Goal: Complete application form: Complete application form

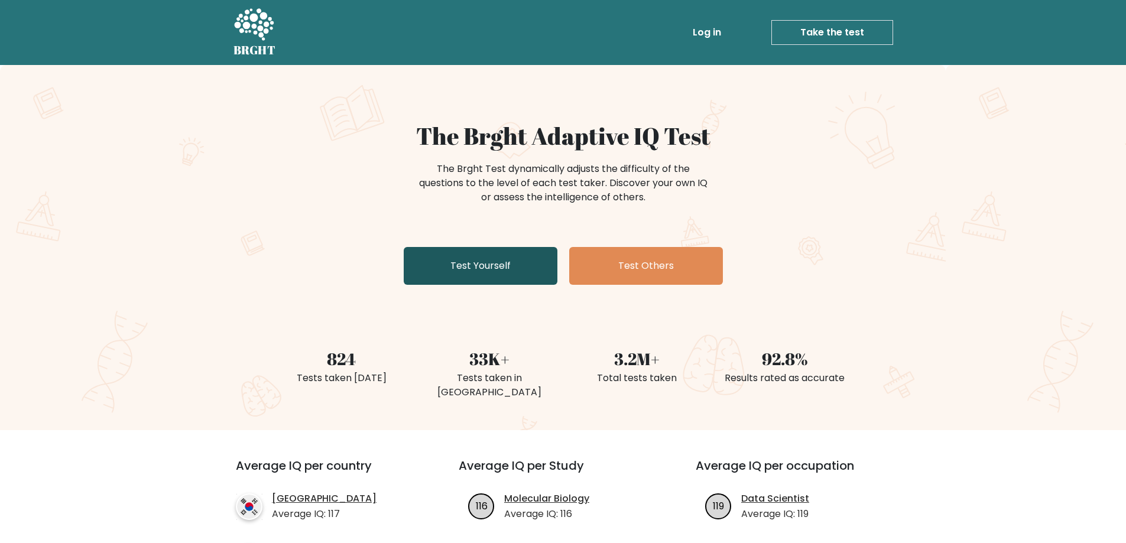
click at [484, 269] on link "Test Yourself" at bounding box center [481, 266] width 154 height 38
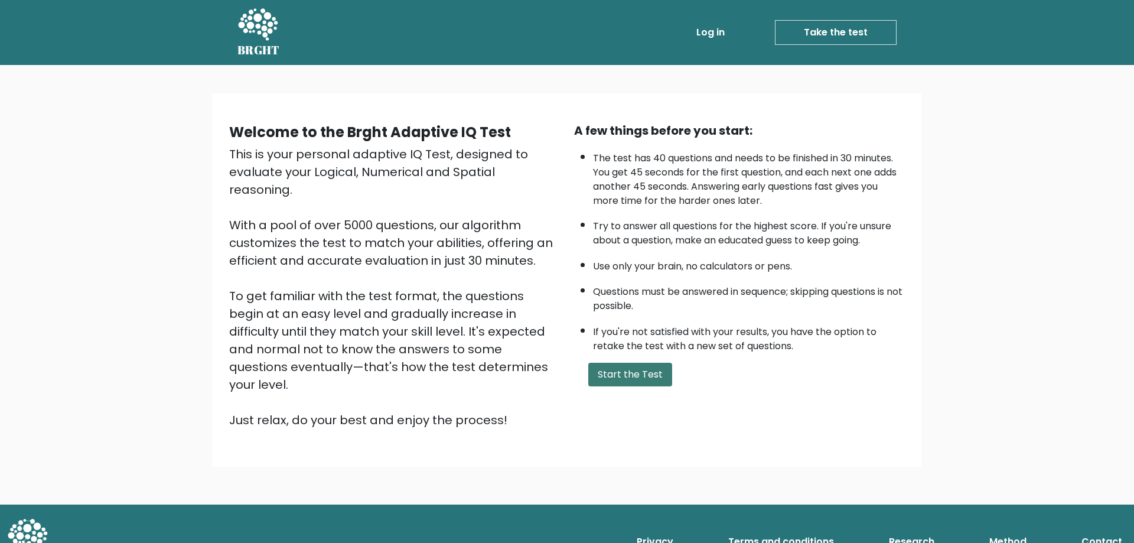
click at [648, 370] on button "Start the Test" at bounding box center [630, 375] width 84 height 24
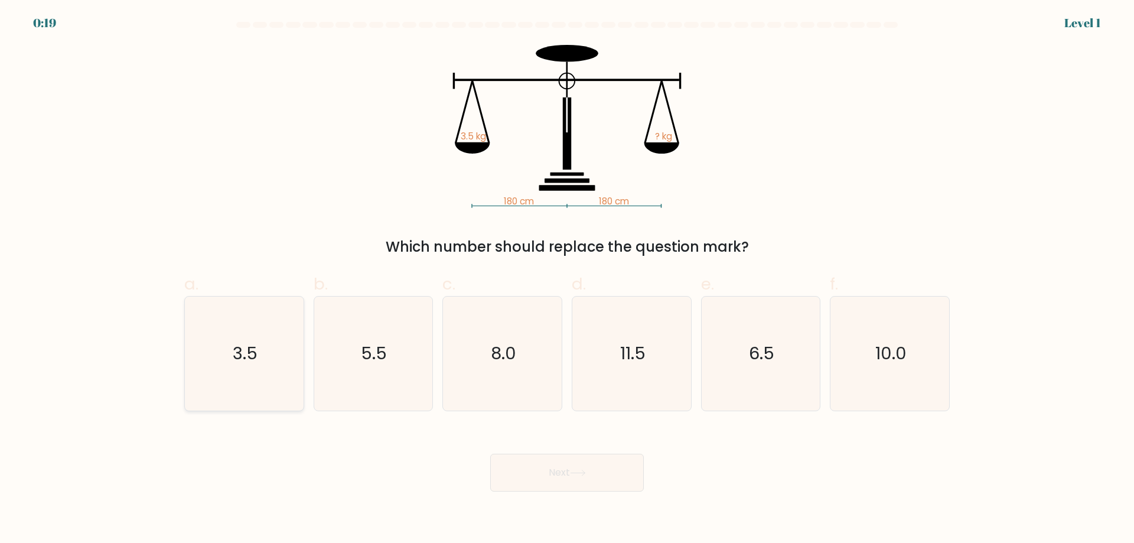
click at [243, 360] on text "3.5" at bounding box center [245, 354] width 25 height 24
click at [567, 279] on input "a. 3.5" at bounding box center [567, 276] width 1 height 8
radio input "true"
click at [532, 469] on button "Next" at bounding box center [567, 473] width 154 height 38
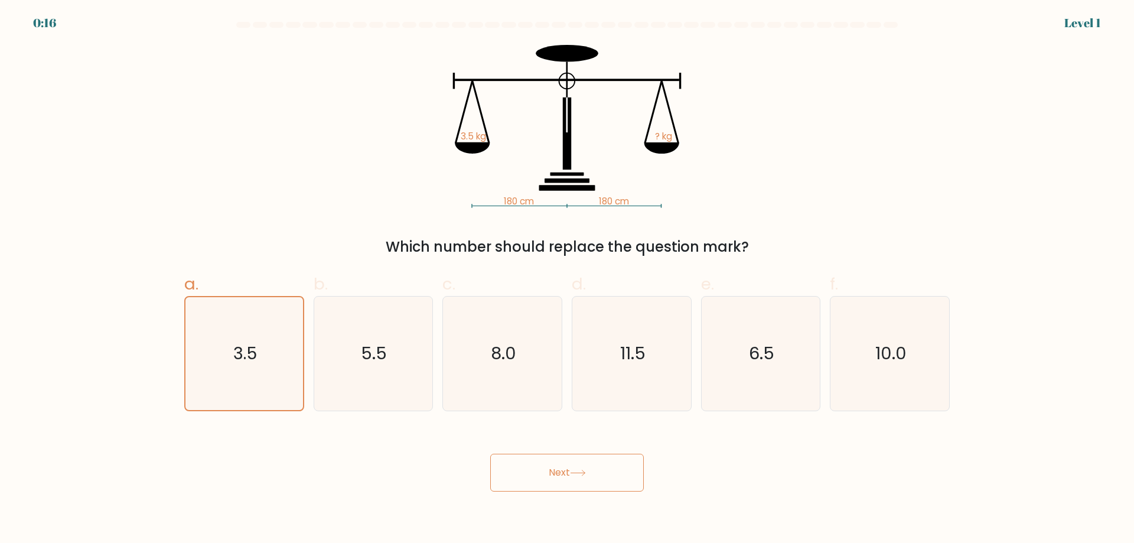
click at [552, 478] on button "Next" at bounding box center [567, 473] width 154 height 38
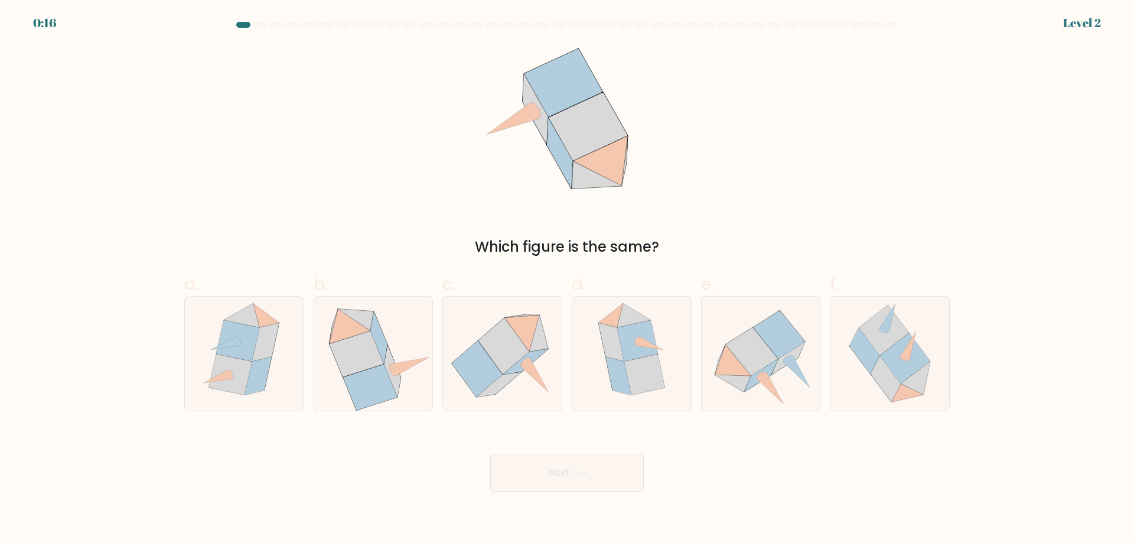
click at [552, 478] on button "Next" at bounding box center [567, 473] width 154 height 38
click at [404, 366] on icon at bounding box center [410, 366] width 38 height 18
click at [567, 279] on input "b." at bounding box center [567, 276] width 1 height 8
radio input "true"
click at [584, 488] on button "Next" at bounding box center [567, 473] width 154 height 38
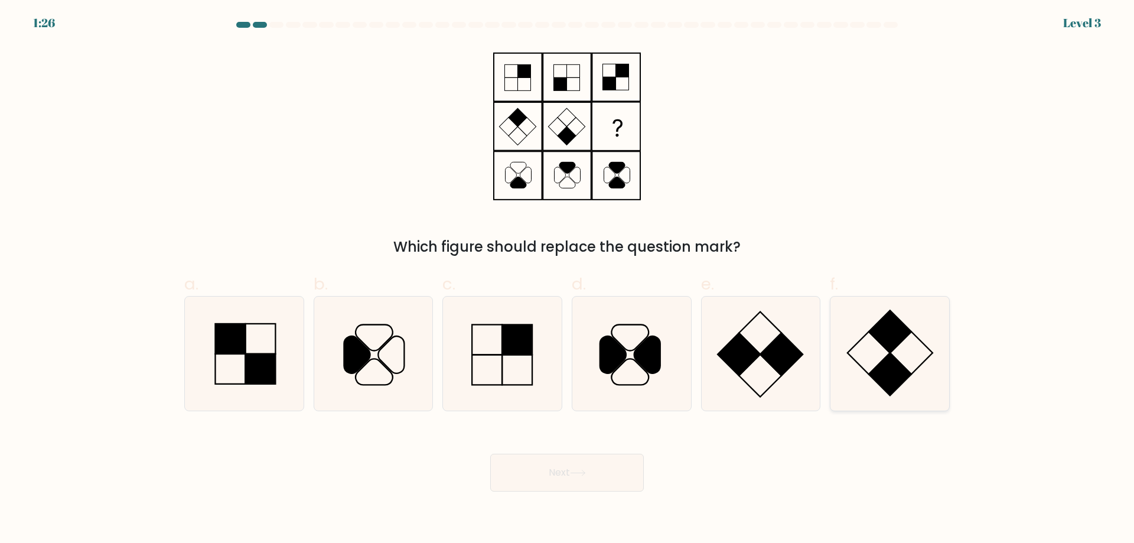
click at [906, 351] on icon at bounding box center [890, 354] width 114 height 114
click at [568, 279] on input "f." at bounding box center [567, 276] width 1 height 8
radio input "true"
click at [893, 352] on icon at bounding box center [890, 353] width 113 height 113
click at [568, 279] on input "f." at bounding box center [567, 276] width 1 height 8
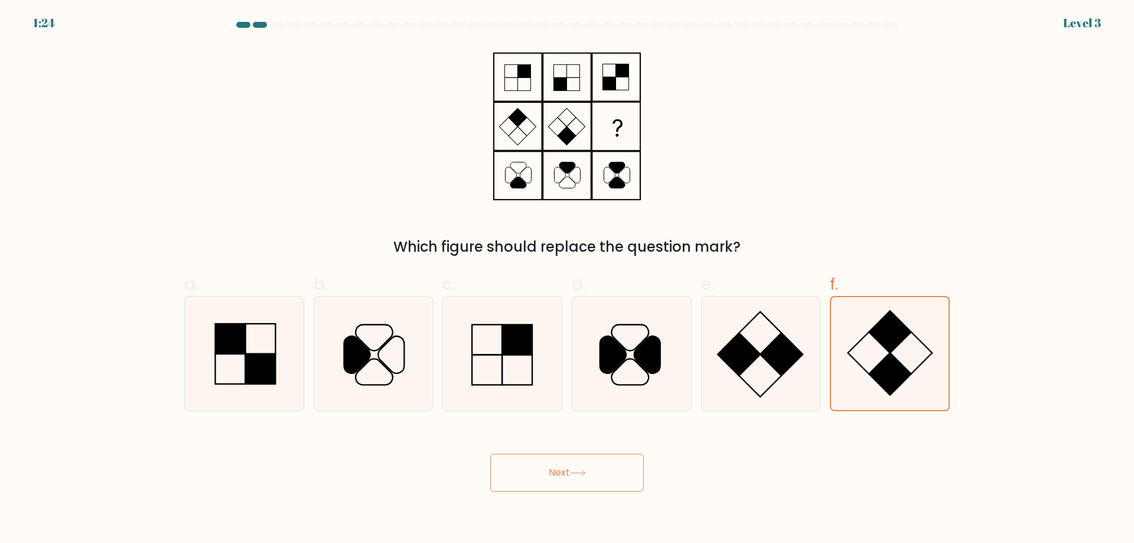
click at [564, 464] on button "Next" at bounding box center [567, 473] width 154 height 38
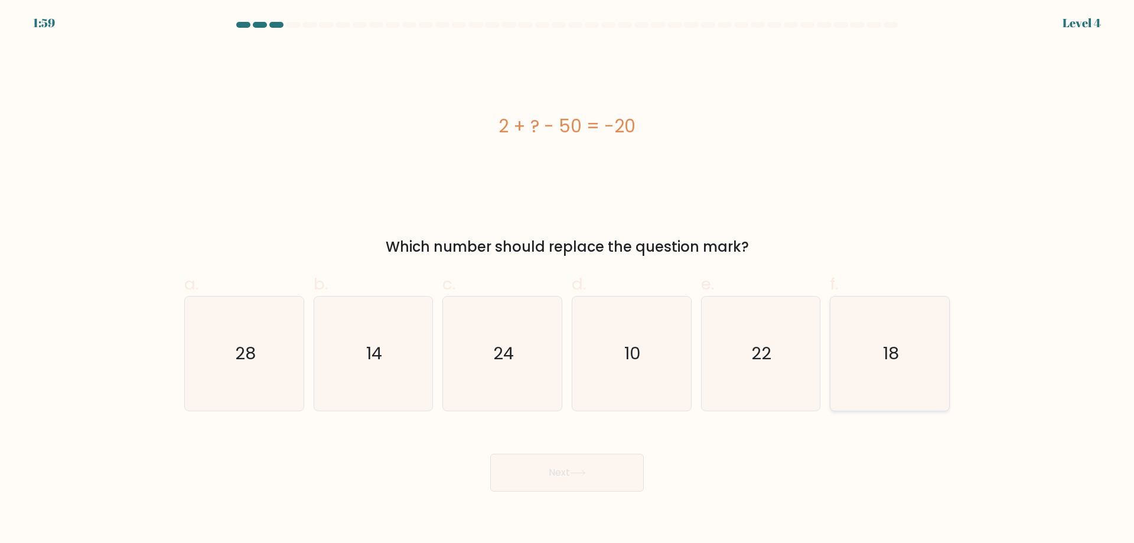
click at [887, 347] on text "18" at bounding box center [891, 354] width 16 height 24
click at [568, 279] on input "f. 18" at bounding box center [567, 276] width 1 height 8
radio input "true"
click at [281, 370] on icon "28" at bounding box center [244, 354] width 114 height 114
click at [567, 279] on input "a. 28" at bounding box center [567, 276] width 1 height 8
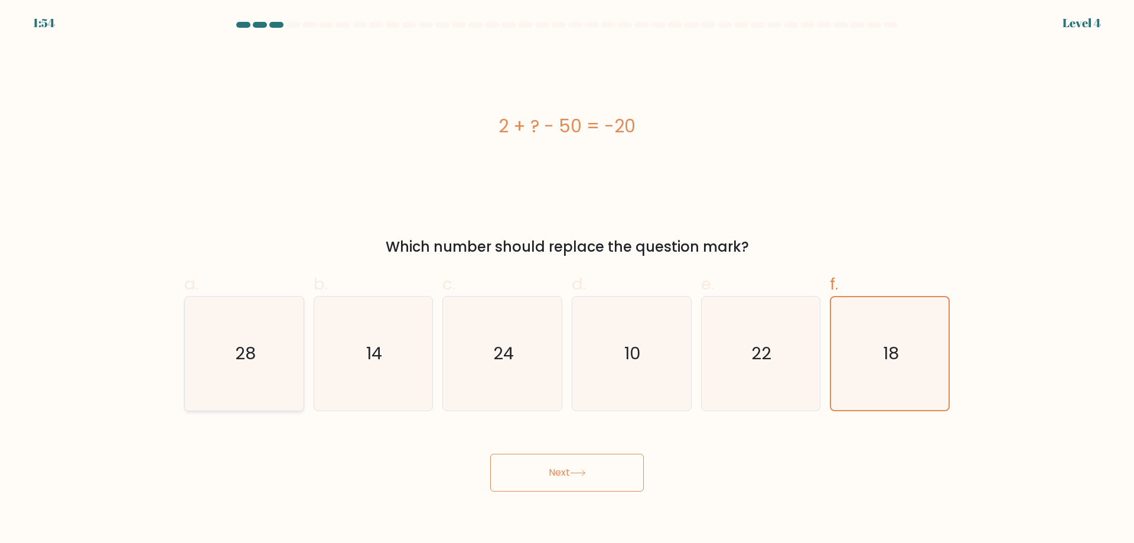
radio input "true"
click at [635, 477] on button "Next" at bounding box center [567, 473] width 154 height 38
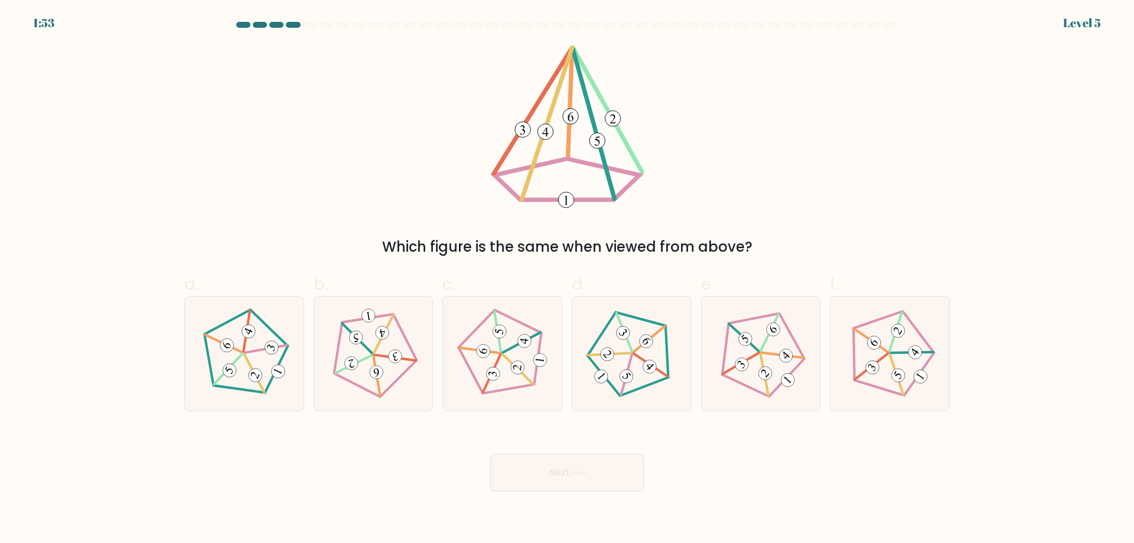
click at [614, 473] on button "Next" at bounding box center [567, 473] width 154 height 38
click at [390, 355] on 272 at bounding box center [395, 356] width 15 height 15
click at [567, 279] on input "b." at bounding box center [567, 276] width 1 height 8
radio input "true"
click at [539, 477] on button "Next" at bounding box center [567, 473] width 154 height 38
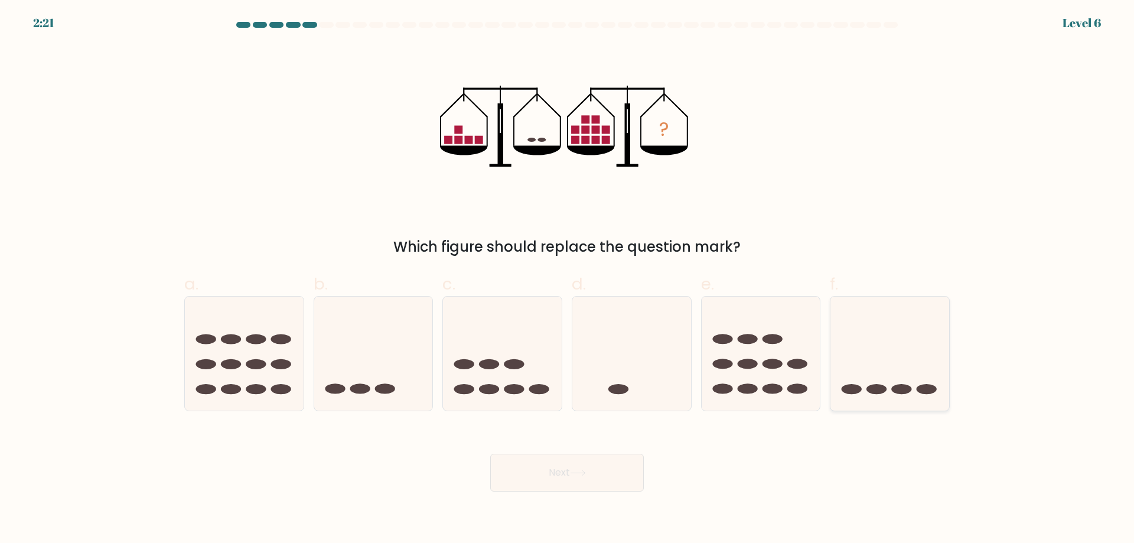
click at [899, 395] on icon at bounding box center [890, 353] width 119 height 98
click at [568, 279] on input "f." at bounding box center [567, 276] width 1 height 8
radio input "true"
click at [564, 458] on button "Next" at bounding box center [567, 473] width 154 height 38
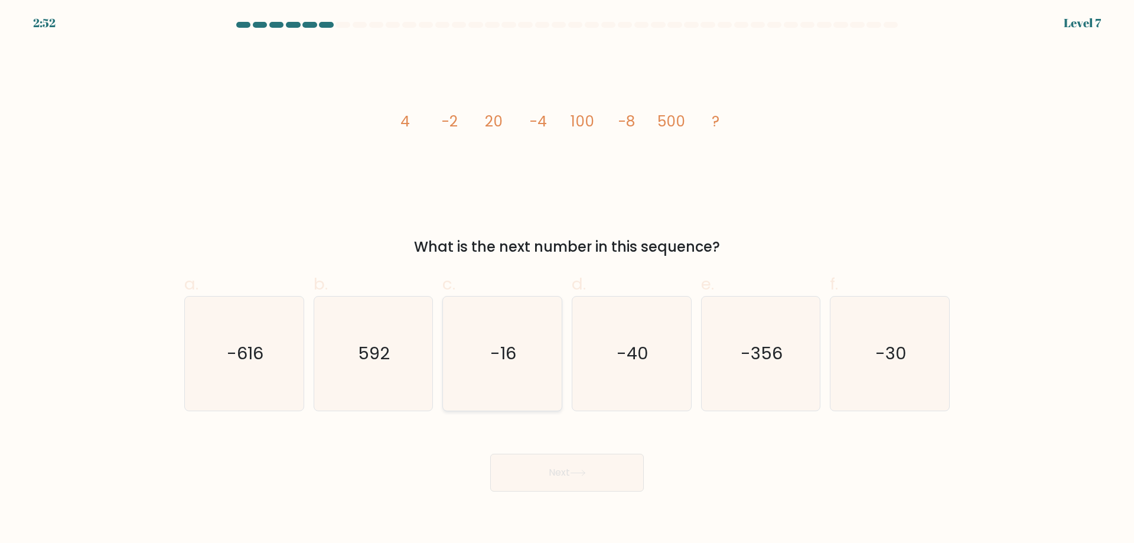
click at [509, 353] on text "-16" at bounding box center [504, 354] width 26 height 24
click at [567, 279] on input "c. -16" at bounding box center [567, 276] width 1 height 8
radio input "true"
click at [549, 476] on button "Next" at bounding box center [567, 473] width 154 height 38
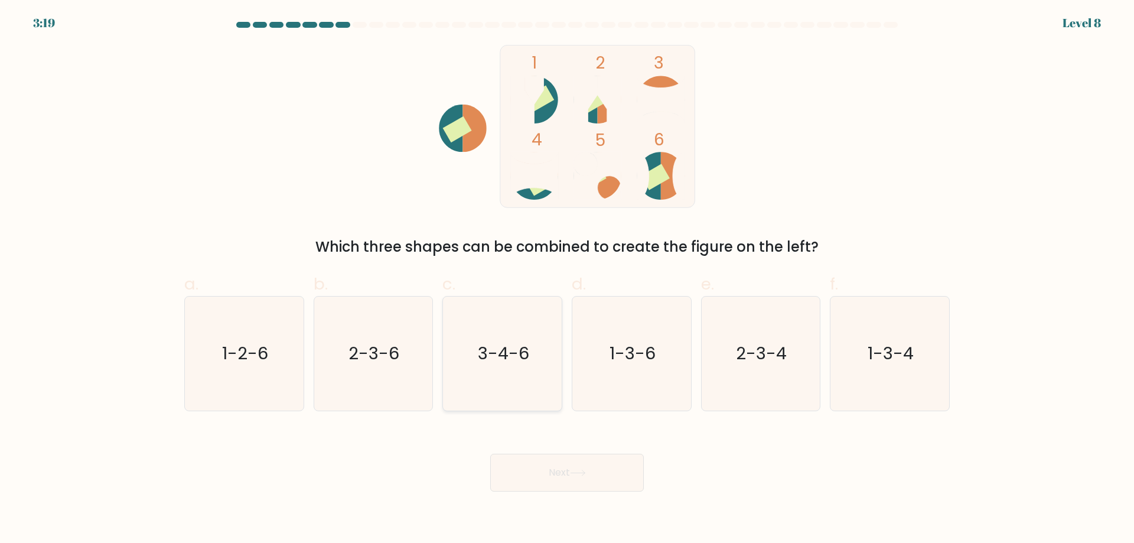
click at [498, 356] on text "3-4-6" at bounding box center [503, 354] width 51 height 24
click at [567, 279] on input "c. 3-4-6" at bounding box center [567, 276] width 1 height 8
radio input "true"
click at [578, 456] on button "Next" at bounding box center [567, 473] width 154 height 38
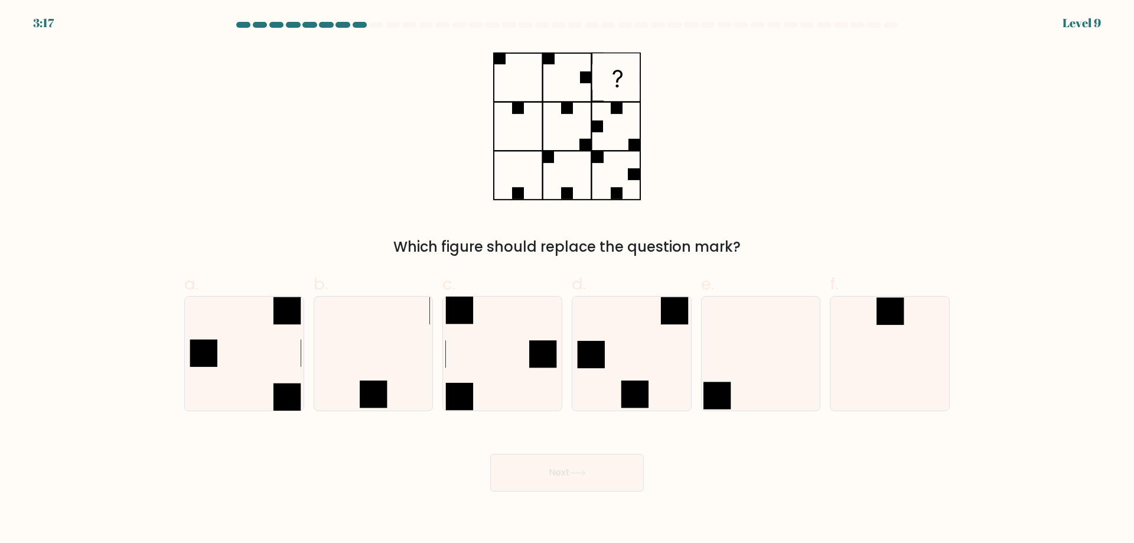
click at [586, 463] on button "Next" at bounding box center [567, 473] width 154 height 38
click at [668, 229] on div "Which figure should replace the question mark?" at bounding box center [567, 151] width 780 height 213
click at [511, 374] on icon at bounding box center [502, 354] width 114 height 114
click at [567, 279] on input "c." at bounding box center [567, 276] width 1 height 8
radio input "true"
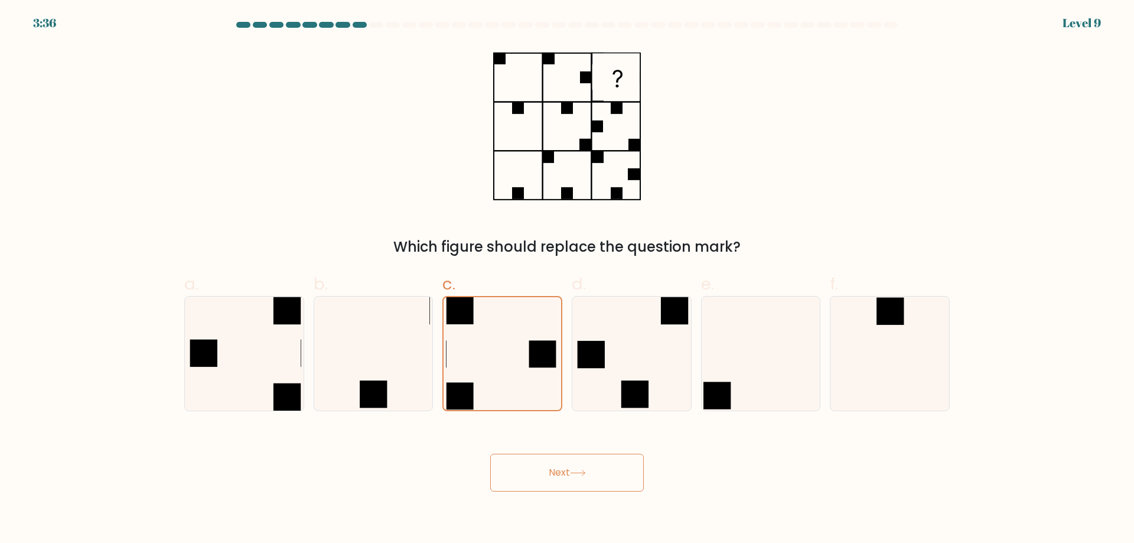
click at [565, 493] on body "3:36 Level 9" at bounding box center [567, 271] width 1134 height 543
click at [557, 480] on button "Next" at bounding box center [567, 473] width 154 height 38
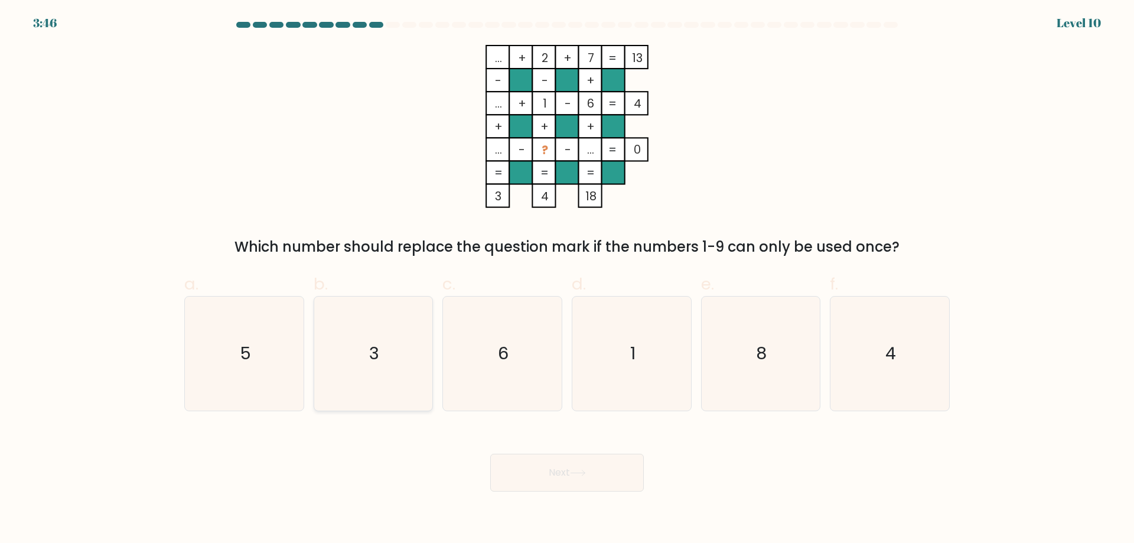
click at [365, 344] on icon "3" at bounding box center [373, 354] width 114 height 114
click at [567, 279] on input "b. 3" at bounding box center [567, 276] width 1 height 8
radio input "true"
click at [530, 470] on button "Next" at bounding box center [567, 473] width 154 height 38
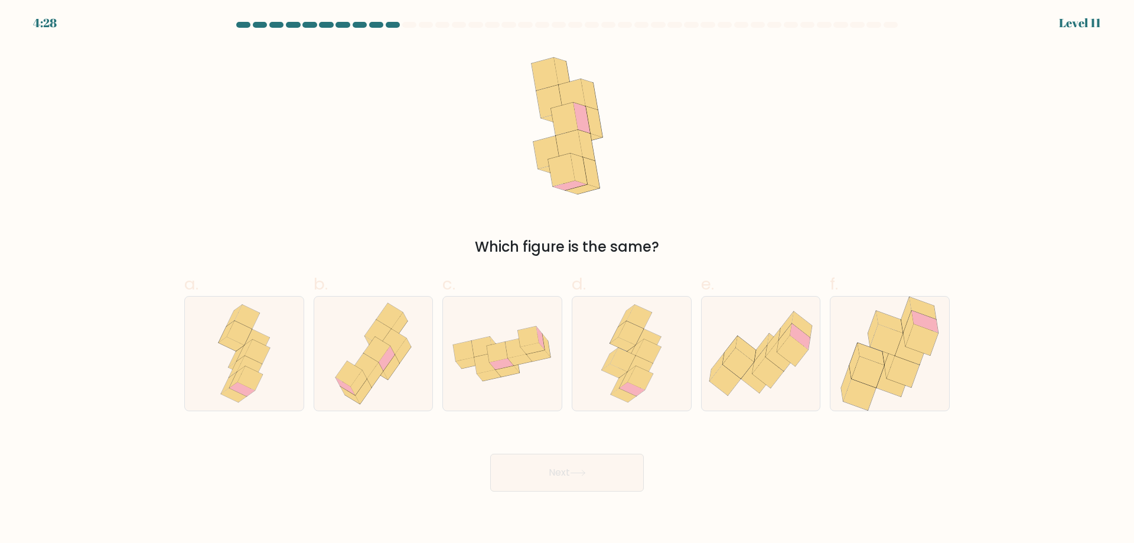
drag, startPoint x: 530, startPoint y: 470, endPoint x: 630, endPoint y: 167, distance: 319.3
click at [630, 167] on div "Which figure is the same?" at bounding box center [567, 151] width 780 height 213
click at [635, 379] on icon at bounding box center [640, 378] width 25 height 24
click at [568, 279] on input "d." at bounding box center [567, 276] width 1 height 8
radio input "true"
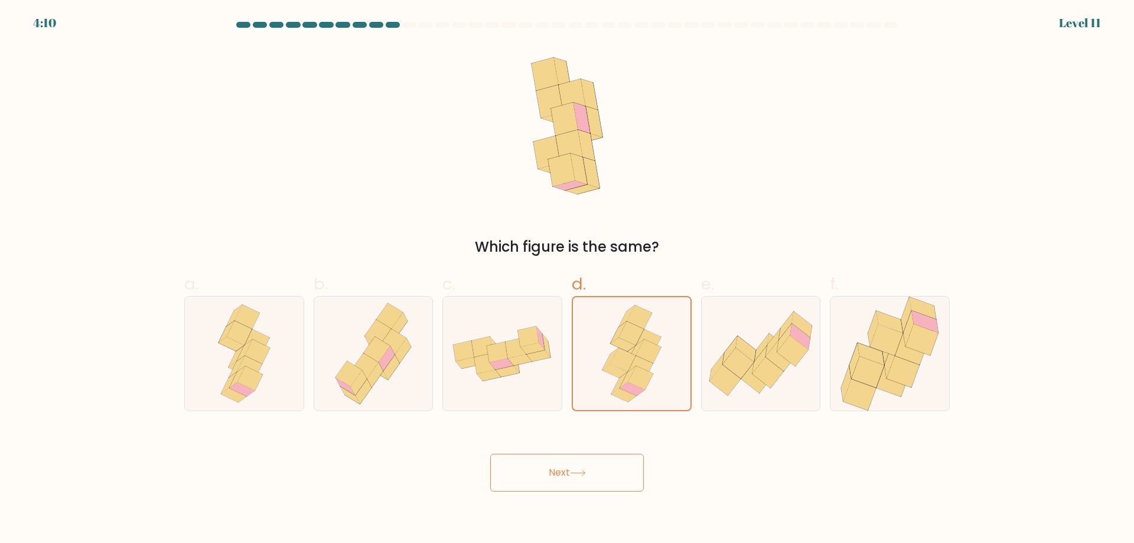
click at [596, 474] on button "Next" at bounding box center [567, 473] width 154 height 38
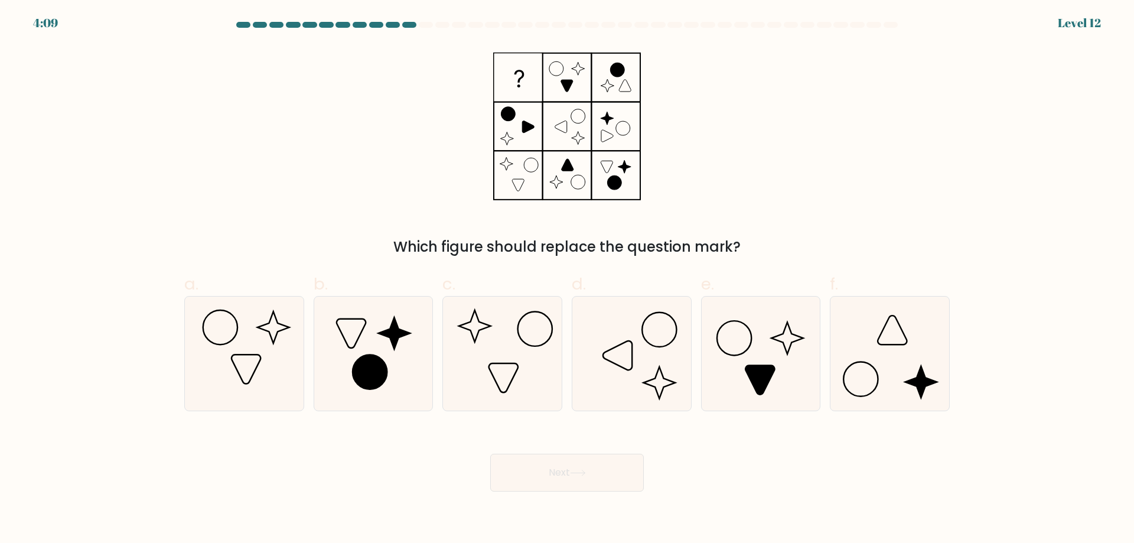
click at [596, 474] on button "Next" at bounding box center [567, 473] width 154 height 38
click at [422, 206] on div "Which figure should replace the question mark?" at bounding box center [567, 151] width 780 height 213
click at [901, 351] on icon at bounding box center [890, 354] width 114 height 114
click at [568, 279] on input "f." at bounding box center [567, 276] width 1 height 8
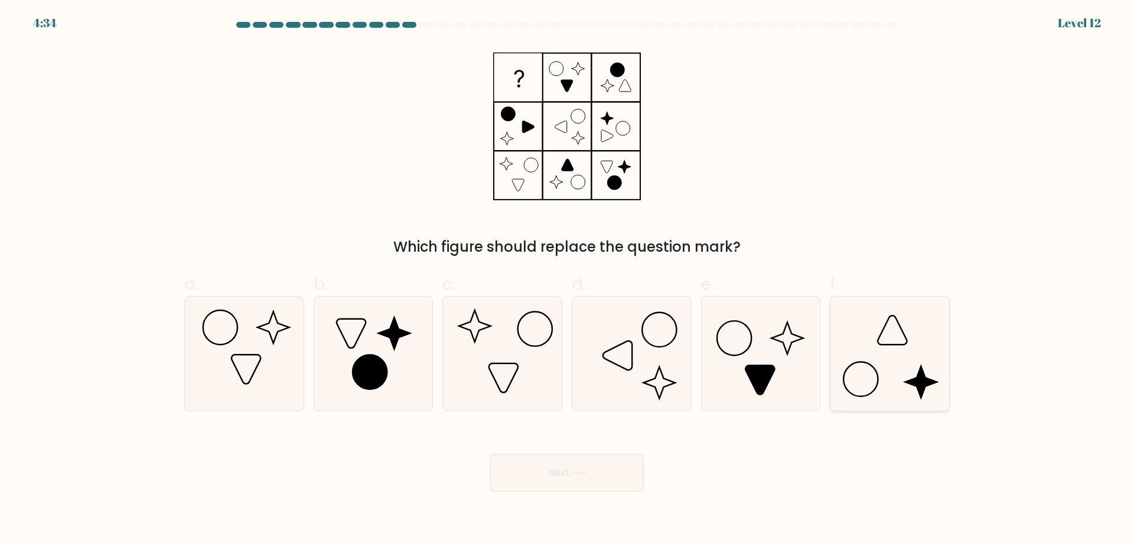
radio input "true"
click at [536, 492] on body "4:32 Level 12" at bounding box center [567, 271] width 1134 height 543
click at [561, 486] on button "Next" at bounding box center [567, 473] width 154 height 38
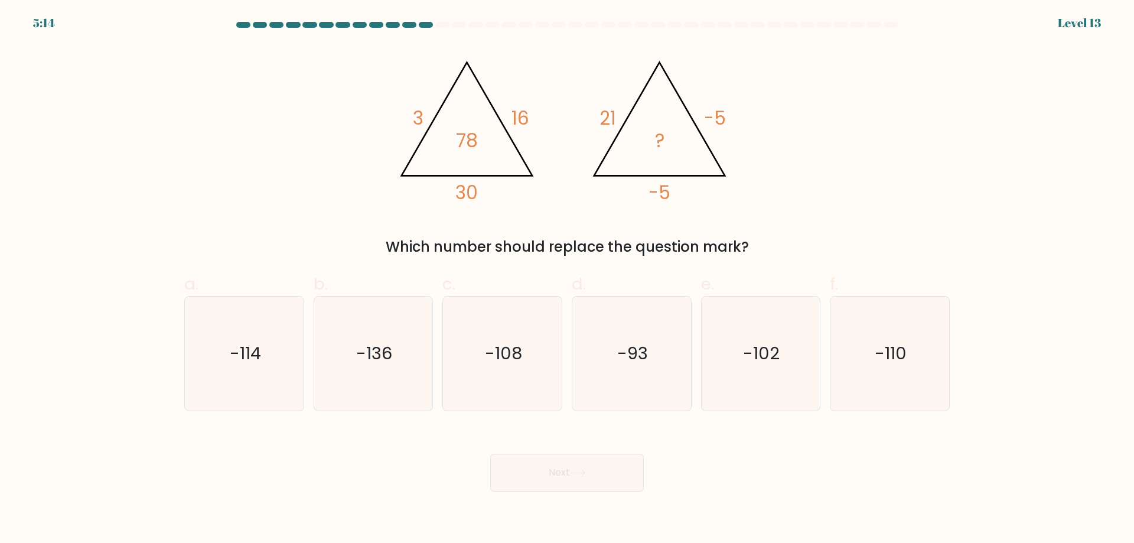
click at [408, 266] on div "a. -114 b. -136 c." at bounding box center [567, 336] width 775 height 149
click at [487, 370] on icon "-108" at bounding box center [502, 354] width 114 height 114
click at [567, 279] on input "c. -108" at bounding box center [567, 276] width 1 height 8
radio input "true"
click at [239, 355] on text "-114" at bounding box center [245, 354] width 31 height 24
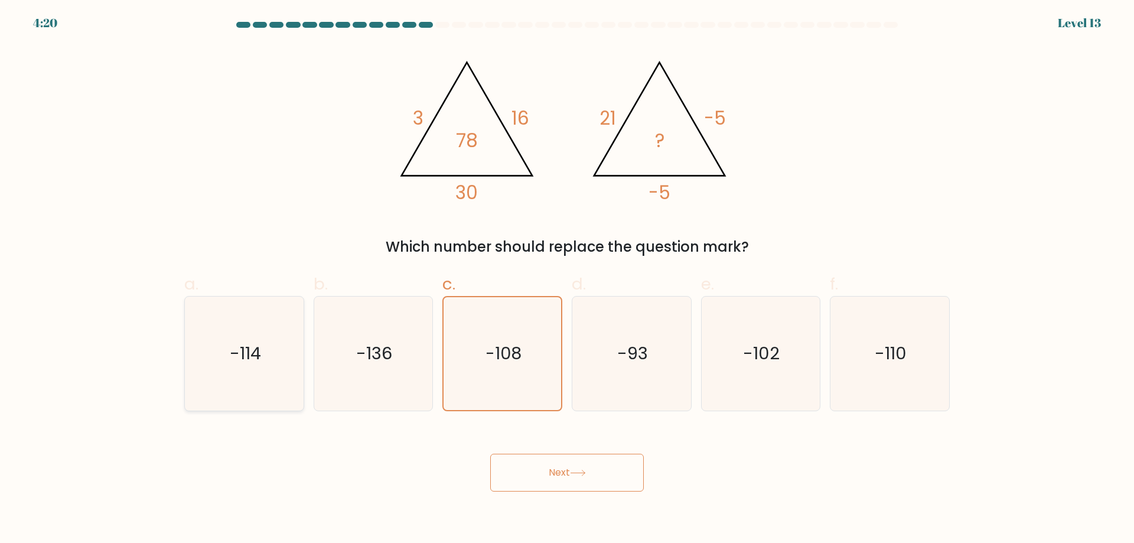
click at [567, 279] on input "a. -114" at bounding box center [567, 276] width 1 height 8
radio input "true"
click at [629, 396] on icon "-93" at bounding box center [632, 354] width 114 height 114
click at [568, 279] on input "d. -93" at bounding box center [567, 276] width 1 height 8
radio input "true"
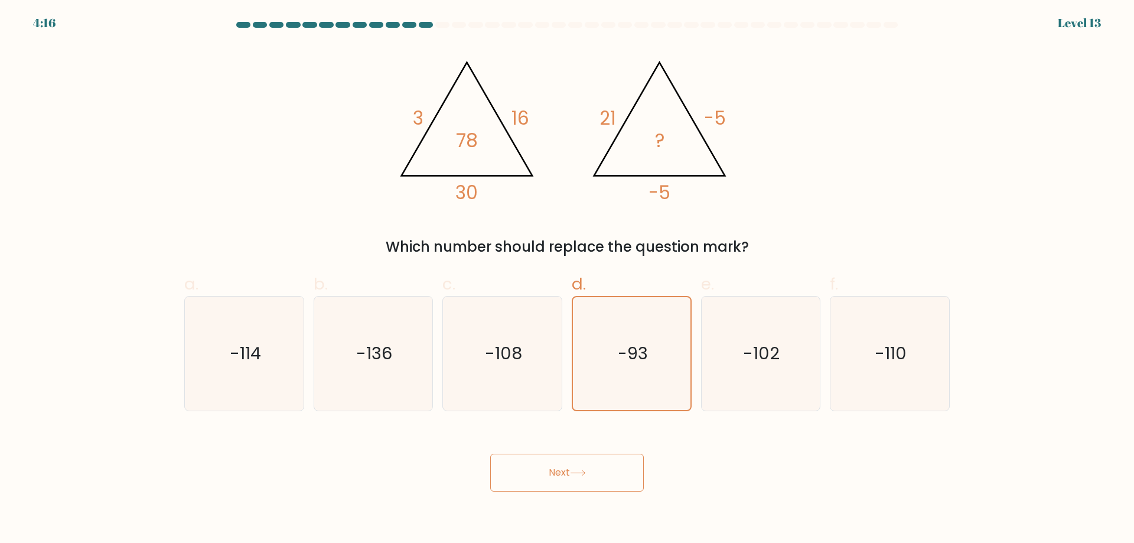
click at [595, 470] on button "Next" at bounding box center [567, 473] width 154 height 38
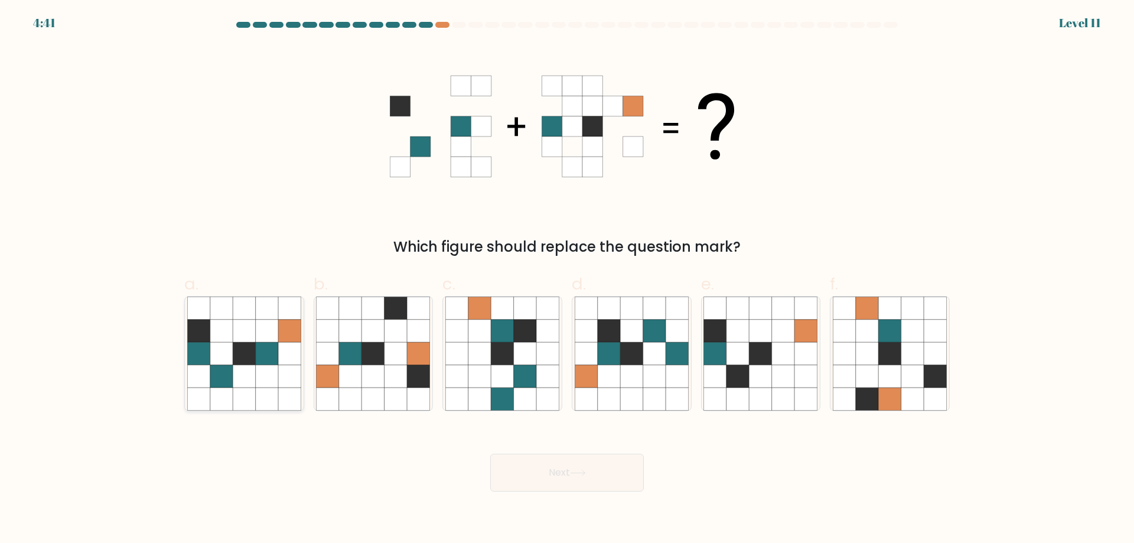
click at [239, 373] on icon at bounding box center [244, 376] width 22 height 22
click at [567, 279] on input "a." at bounding box center [567, 276] width 1 height 8
radio input "true"
click at [555, 482] on button "Next" at bounding box center [567, 473] width 154 height 38
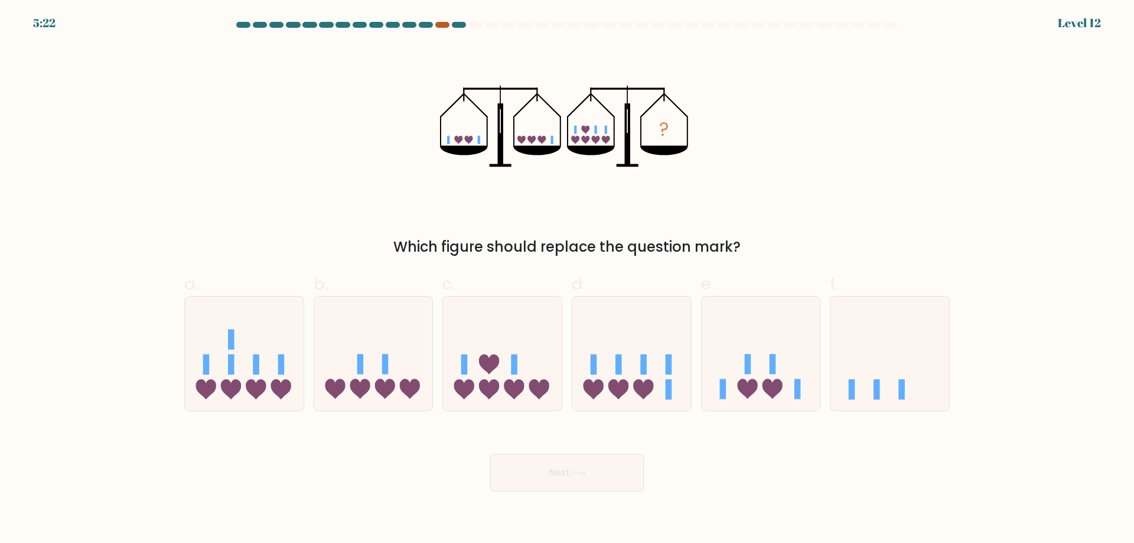
click at [440, 25] on div at bounding box center [442, 25] width 14 height 6
click at [443, 25] on div at bounding box center [442, 25] width 14 height 6
click at [502, 363] on icon at bounding box center [502, 353] width 119 height 98
click at [567, 279] on input "c." at bounding box center [567, 276] width 1 height 8
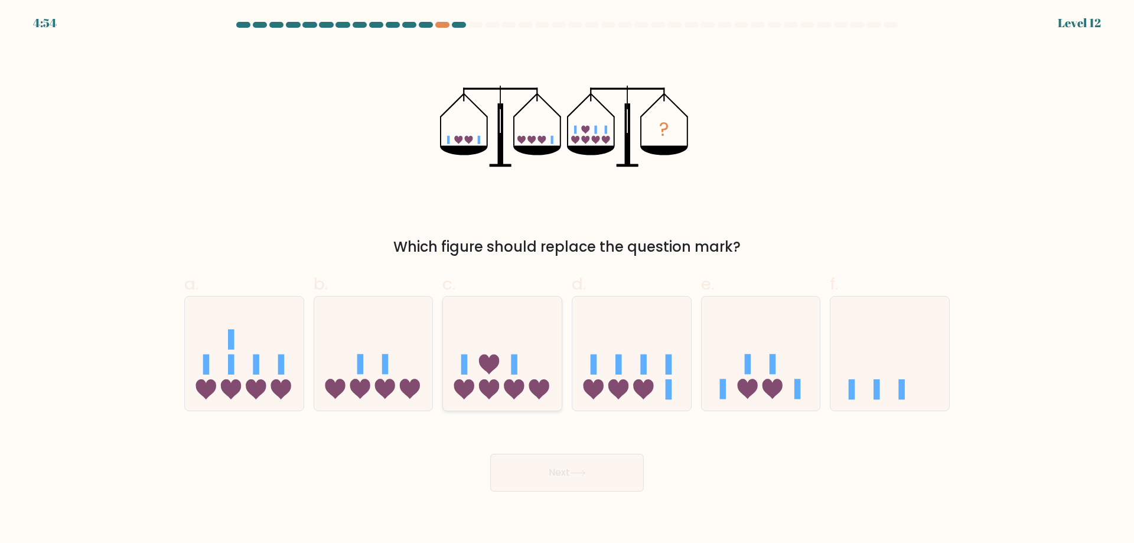
radio input "true"
click at [547, 460] on button "Next" at bounding box center [567, 473] width 154 height 38
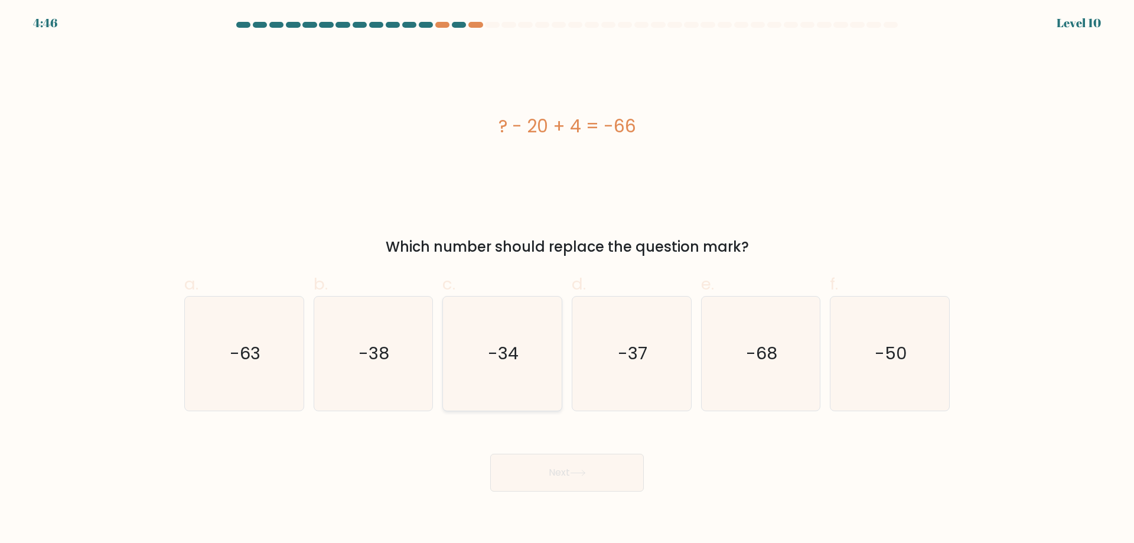
click at [505, 350] on text "-34" at bounding box center [504, 354] width 31 height 24
click at [567, 279] on input "c. -34" at bounding box center [567, 276] width 1 height 8
radio input "true"
click at [608, 337] on icon "-37" at bounding box center [632, 354] width 114 height 114
click at [568, 279] on input "d. -37" at bounding box center [567, 276] width 1 height 8
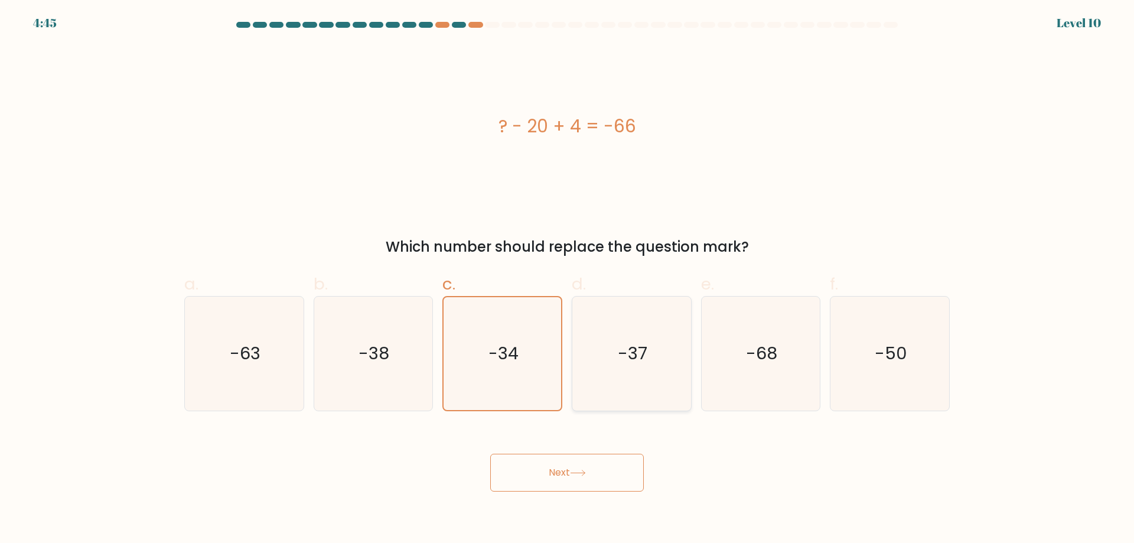
radio input "true"
click at [693, 344] on div "d. -37" at bounding box center [631, 341] width 129 height 139
click at [750, 352] on text "-68" at bounding box center [761, 354] width 31 height 24
click at [568, 279] on input "e. -68" at bounding box center [567, 276] width 1 height 8
radio input "true"
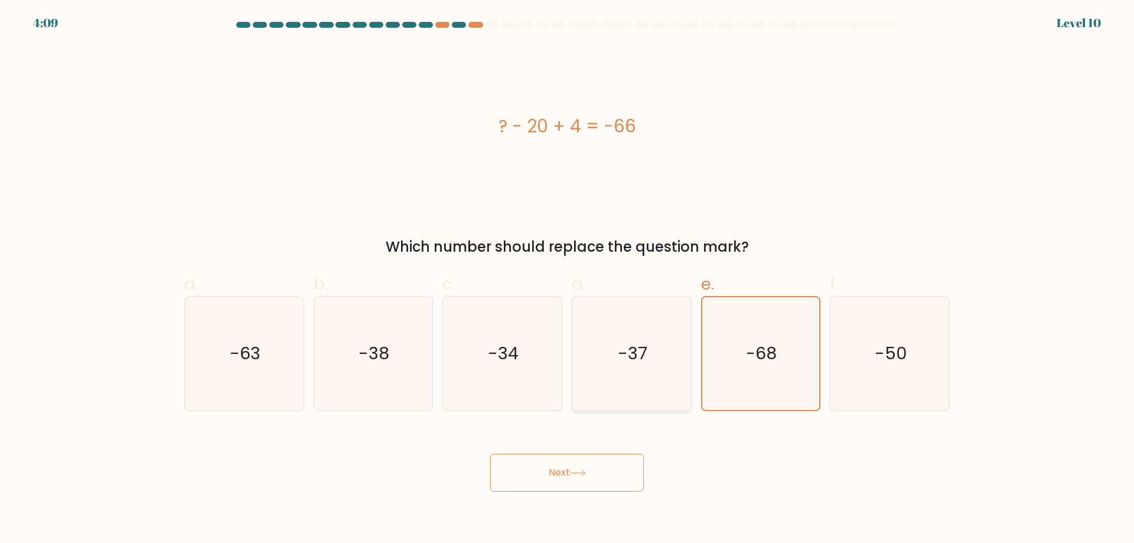
click at [594, 379] on icon "-37" at bounding box center [632, 354] width 114 height 114
click at [568, 279] on input "d. -37" at bounding box center [567, 276] width 1 height 8
radio input "true"
click at [554, 478] on button "Next" at bounding box center [567, 473] width 154 height 38
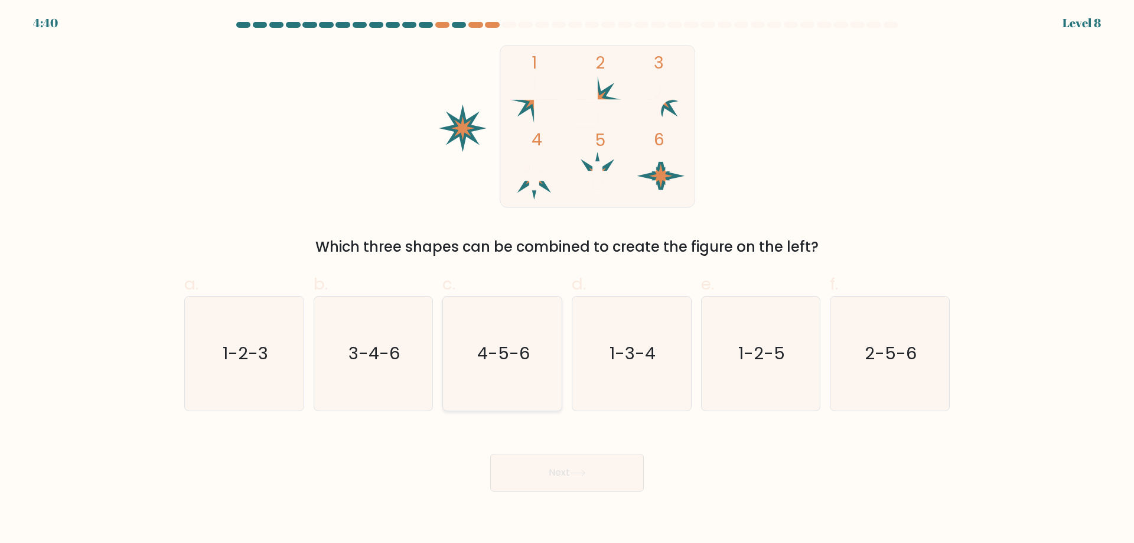
click at [509, 375] on icon "4-5-6" at bounding box center [502, 354] width 114 height 114
click at [567, 279] on input "c. 4-5-6" at bounding box center [567, 276] width 1 height 8
radio input "true"
click at [549, 471] on button "Next" at bounding box center [567, 473] width 154 height 38
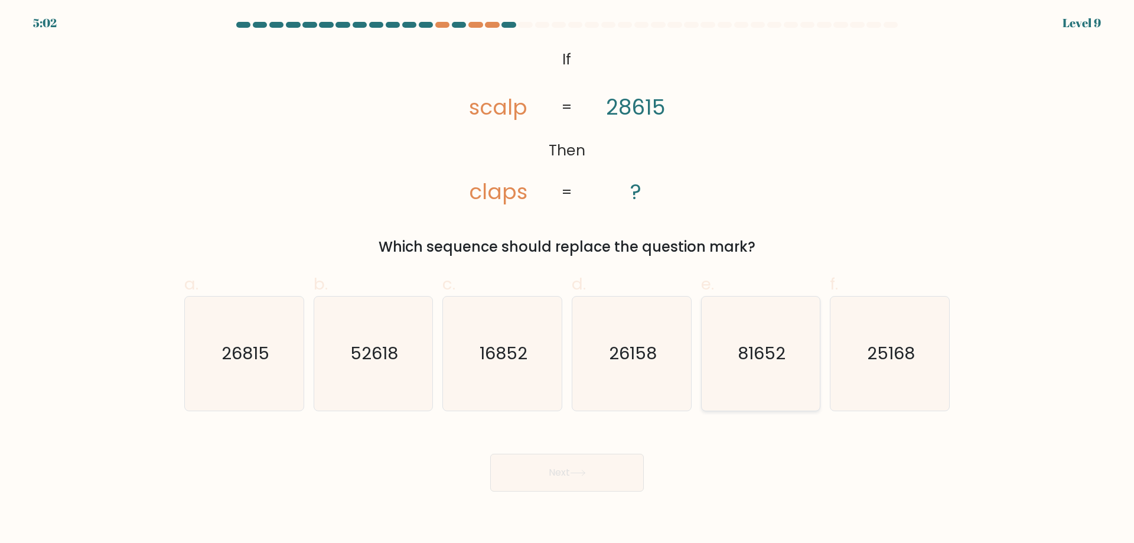
click at [780, 383] on icon "81652" at bounding box center [761, 354] width 114 height 114
click at [568, 279] on input "e. 81652" at bounding box center [567, 276] width 1 height 8
radio input "true"
click at [523, 480] on button "Next" at bounding box center [567, 473] width 154 height 38
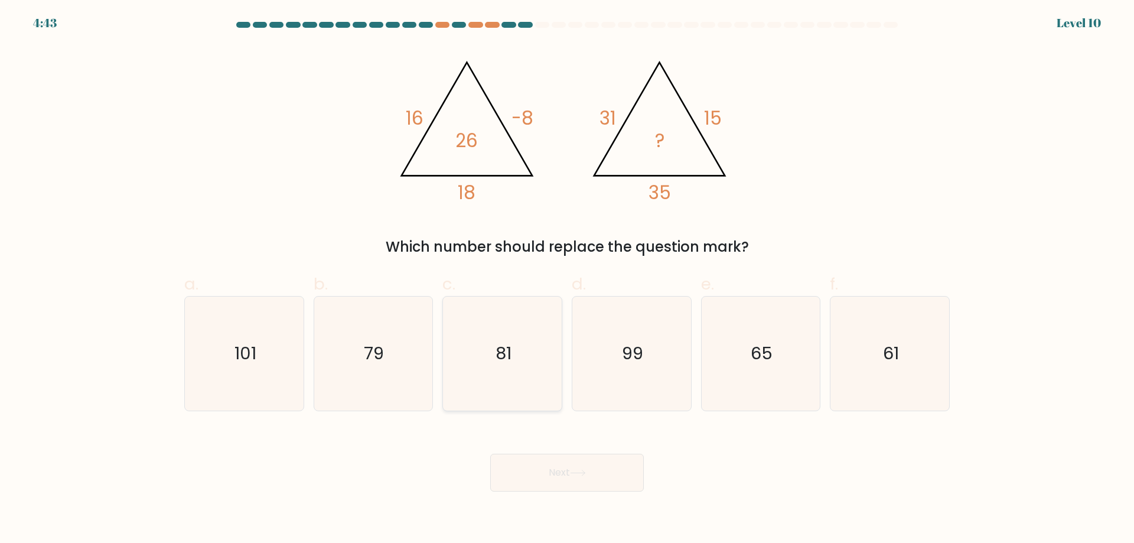
click at [506, 366] on icon "81" at bounding box center [502, 354] width 114 height 114
click at [567, 279] on input "c. 81" at bounding box center [567, 276] width 1 height 8
radio input "true"
click at [583, 486] on button "Next" at bounding box center [567, 473] width 154 height 38
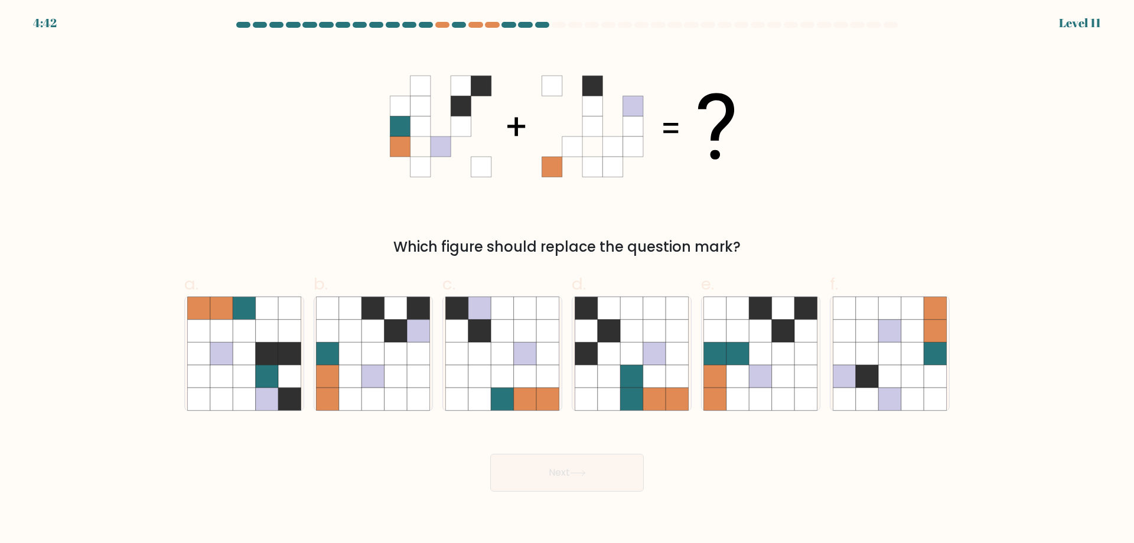
click at [579, 480] on button "Next" at bounding box center [567, 473] width 154 height 38
click at [478, 241] on div "Which figure should replace the question mark?" at bounding box center [567, 246] width 752 height 21
click at [408, 372] on icon at bounding box center [419, 376] width 22 height 22
click at [567, 279] on input "b." at bounding box center [567, 276] width 1 height 8
radio input "true"
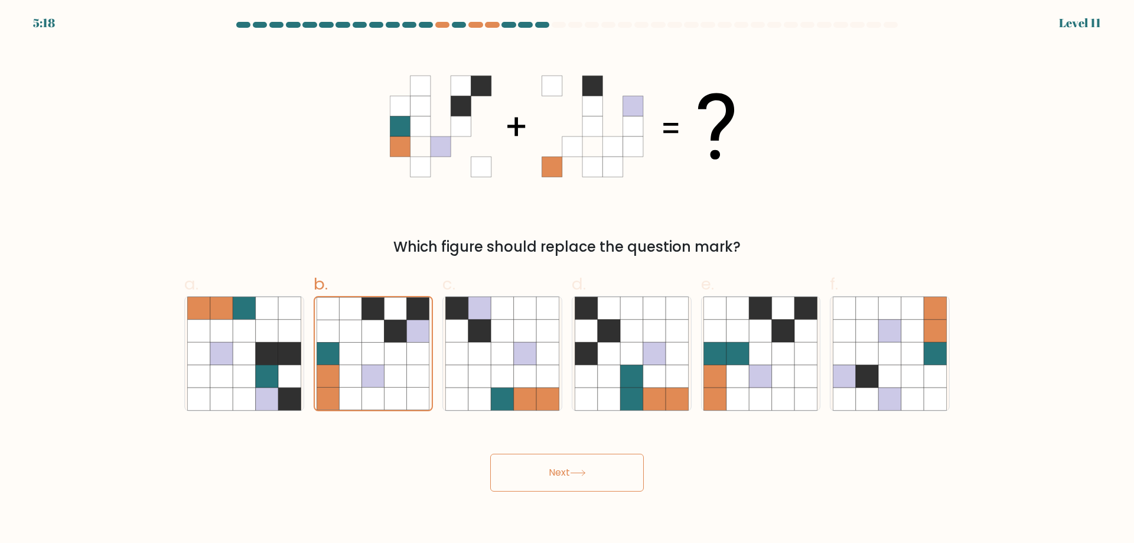
click at [533, 475] on button "Next" at bounding box center [567, 473] width 154 height 38
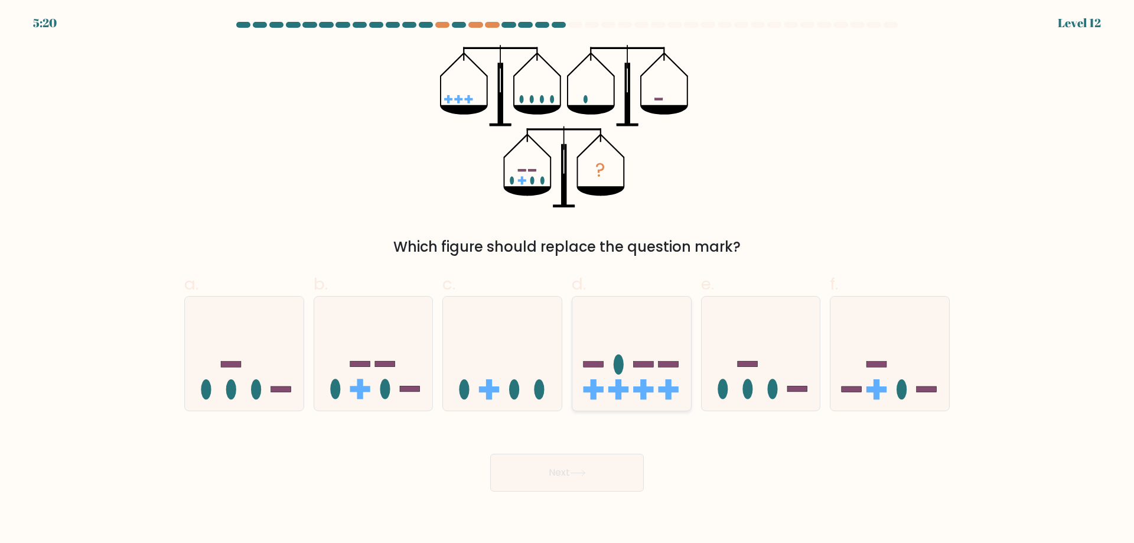
click at [622, 373] on icon at bounding box center [632, 353] width 119 height 98
click at [568, 279] on input "d." at bounding box center [567, 276] width 1 height 8
radio input "true"
click at [562, 483] on button "Next" at bounding box center [567, 473] width 154 height 38
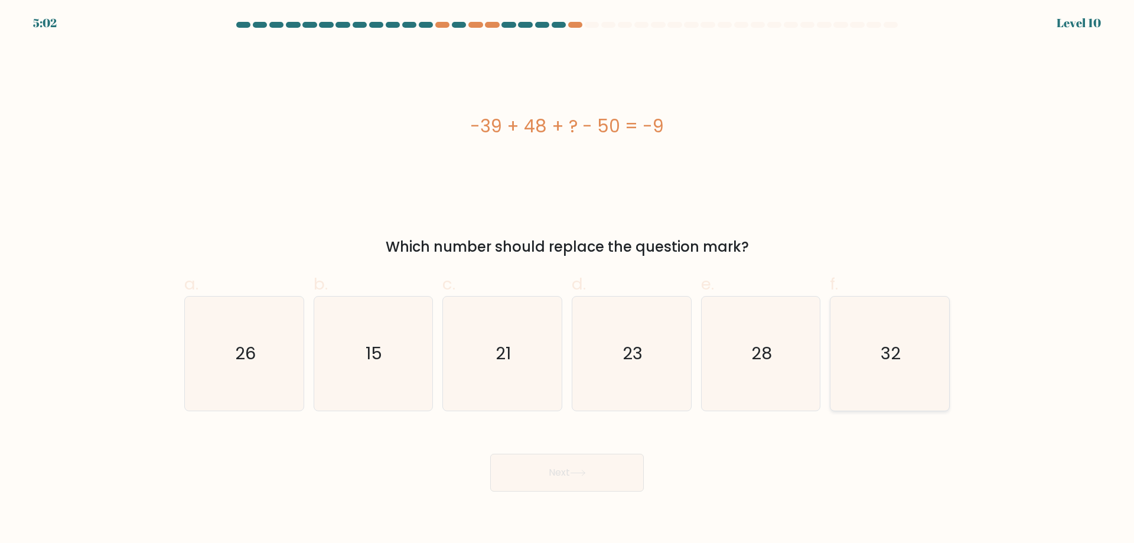
click at [921, 342] on icon "32" at bounding box center [890, 354] width 114 height 114
click at [568, 279] on input "f. 32" at bounding box center [567, 276] width 1 height 8
radio input "true"
click at [571, 462] on button "Next" at bounding box center [567, 473] width 154 height 38
click at [528, 483] on button "Next" at bounding box center [567, 473] width 154 height 38
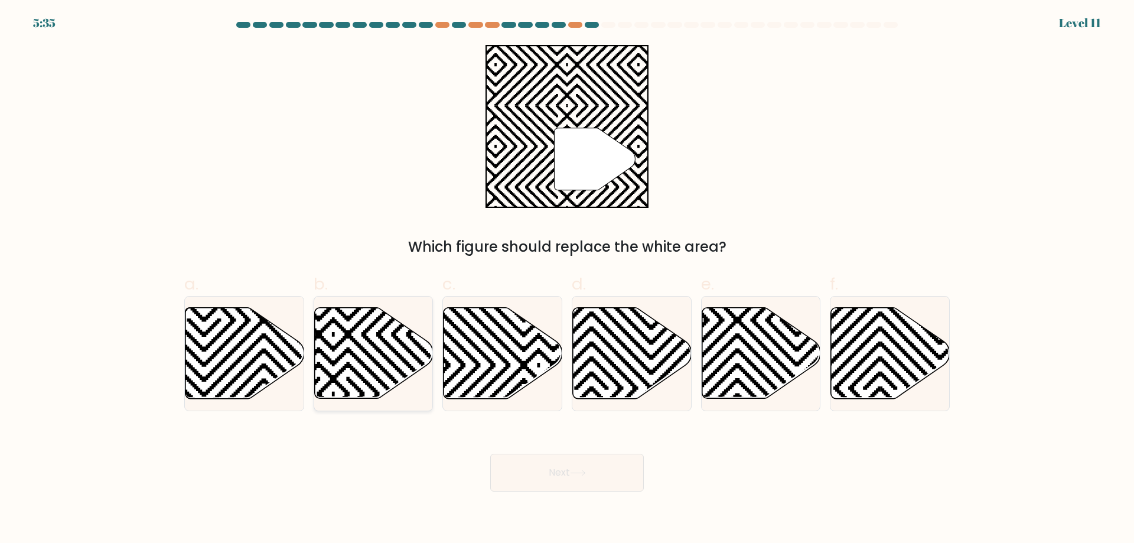
click at [379, 362] on icon at bounding box center [373, 353] width 119 height 91
click at [567, 279] on input "b." at bounding box center [567, 276] width 1 height 8
radio input "true"
click at [532, 479] on button "Next" at bounding box center [567, 473] width 154 height 38
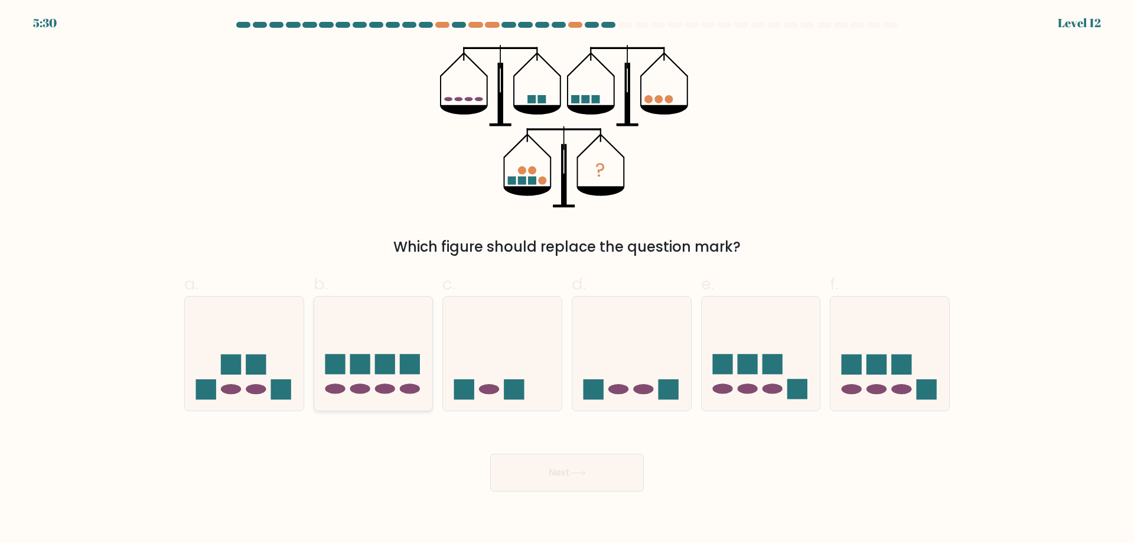
click at [391, 370] on rect at bounding box center [385, 365] width 20 height 20
click at [567, 279] on input "b." at bounding box center [567, 276] width 1 height 8
radio input "true"
click at [517, 474] on button "Next" at bounding box center [567, 473] width 154 height 38
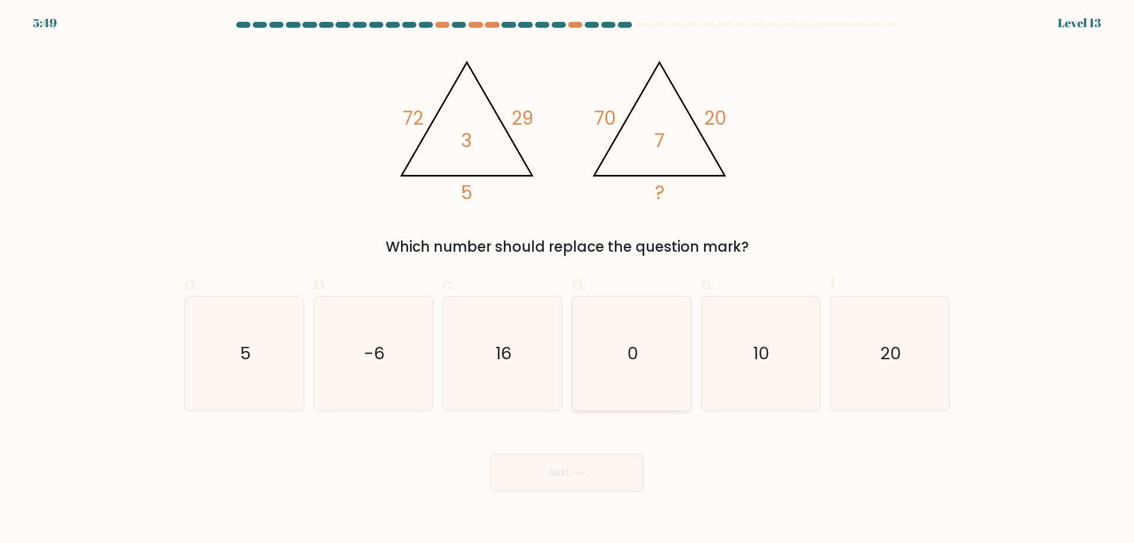
click at [644, 382] on icon "0" at bounding box center [632, 354] width 114 height 114
click at [568, 279] on input "d. 0" at bounding box center [567, 276] width 1 height 8
radio input "true"
click at [586, 455] on button "Next" at bounding box center [567, 473] width 154 height 38
click at [599, 469] on button "Next" at bounding box center [567, 473] width 154 height 38
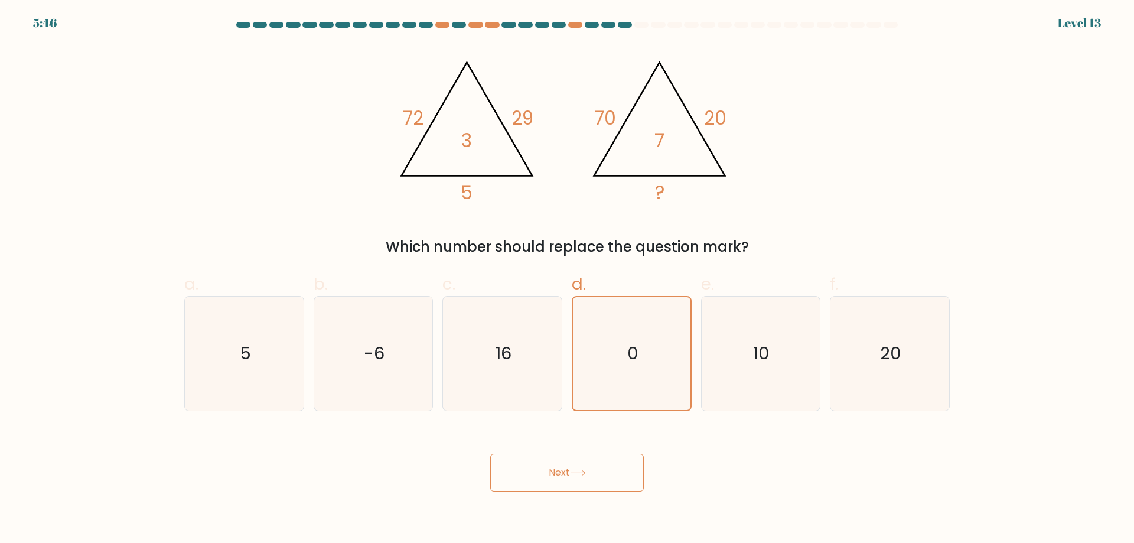
click at [599, 469] on button "Next" at bounding box center [567, 473] width 154 height 38
click at [596, 469] on button "Next" at bounding box center [567, 473] width 154 height 38
click at [557, 473] on button "Next" at bounding box center [567, 473] width 154 height 38
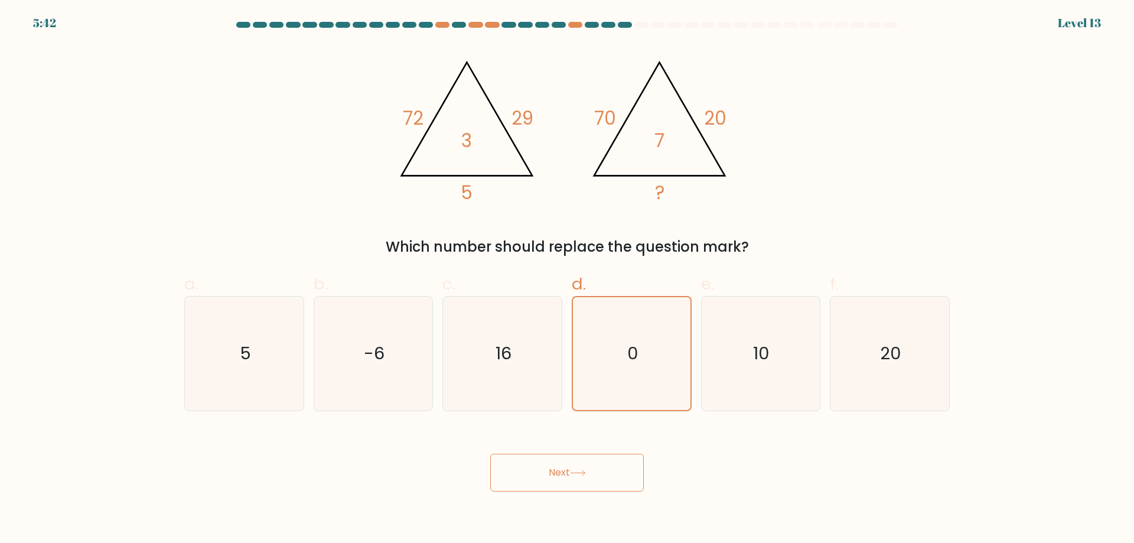
click at [557, 473] on button "Next" at bounding box center [567, 473] width 154 height 38
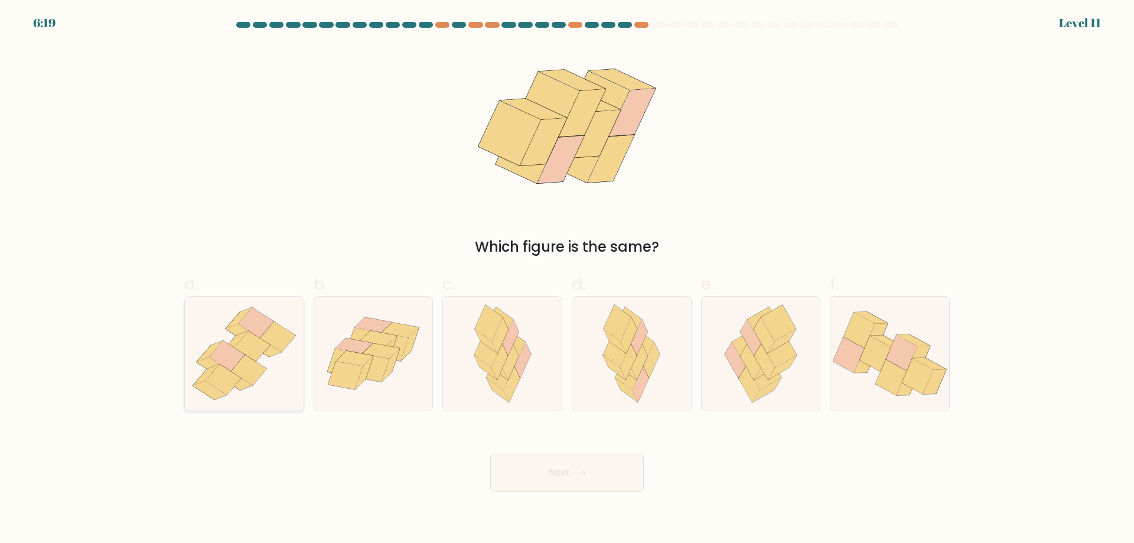
click at [251, 357] on icon at bounding box center [252, 346] width 35 height 30
click at [567, 279] on input "a." at bounding box center [567, 276] width 1 height 8
radio input "true"
click at [515, 485] on button "Next" at bounding box center [567, 473] width 154 height 38
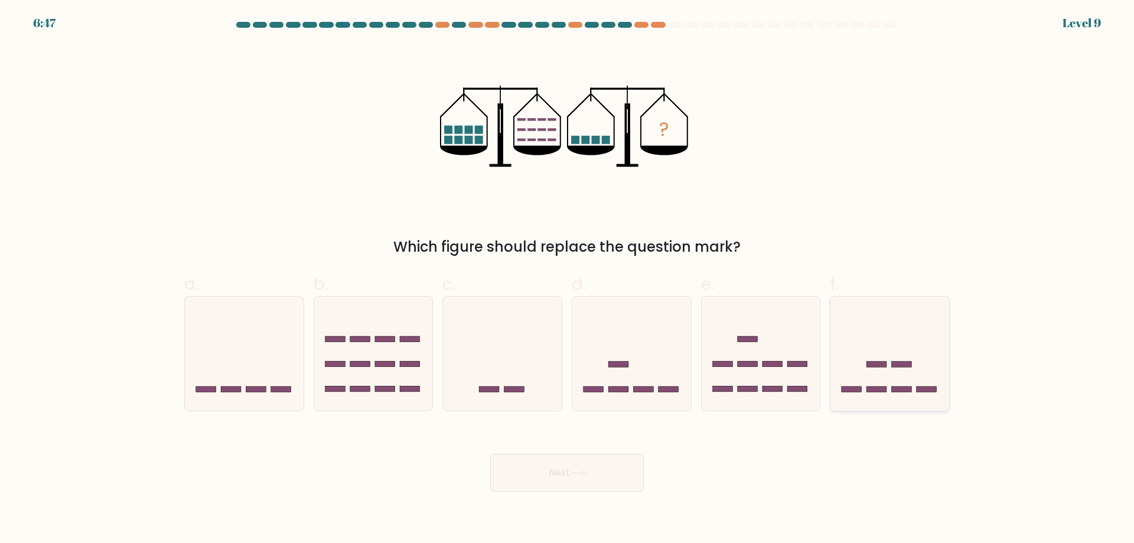
click at [880, 382] on icon at bounding box center [890, 353] width 119 height 98
click at [568, 279] on input "f." at bounding box center [567, 276] width 1 height 8
radio input "true"
click at [591, 458] on button "Next" at bounding box center [567, 473] width 154 height 38
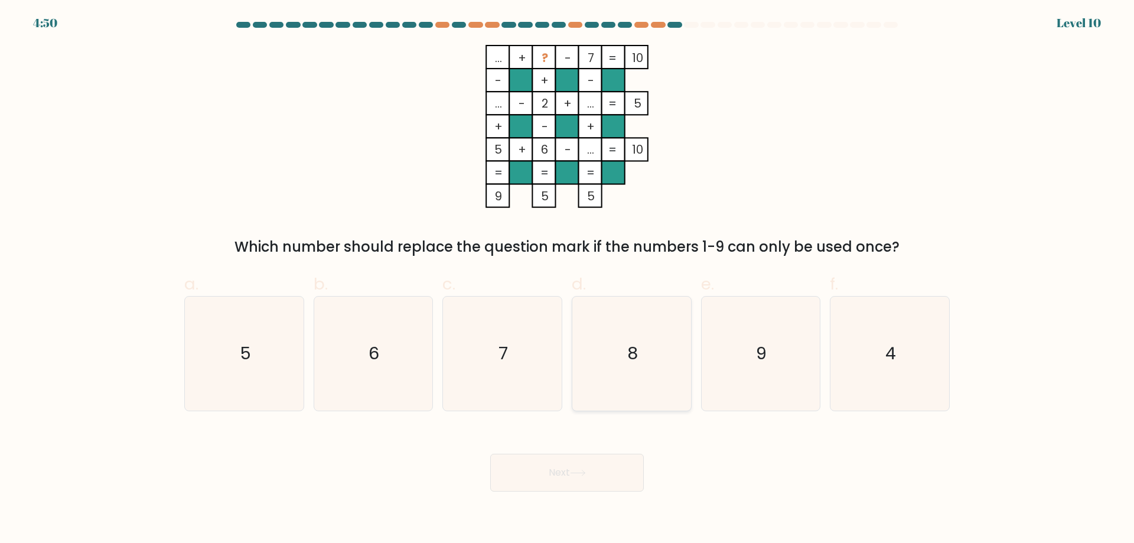
click at [639, 367] on icon "8" at bounding box center [632, 354] width 114 height 114
click at [568, 279] on input "d. 8" at bounding box center [567, 276] width 1 height 8
radio input "true"
click at [586, 478] on button "Next" at bounding box center [567, 473] width 154 height 38
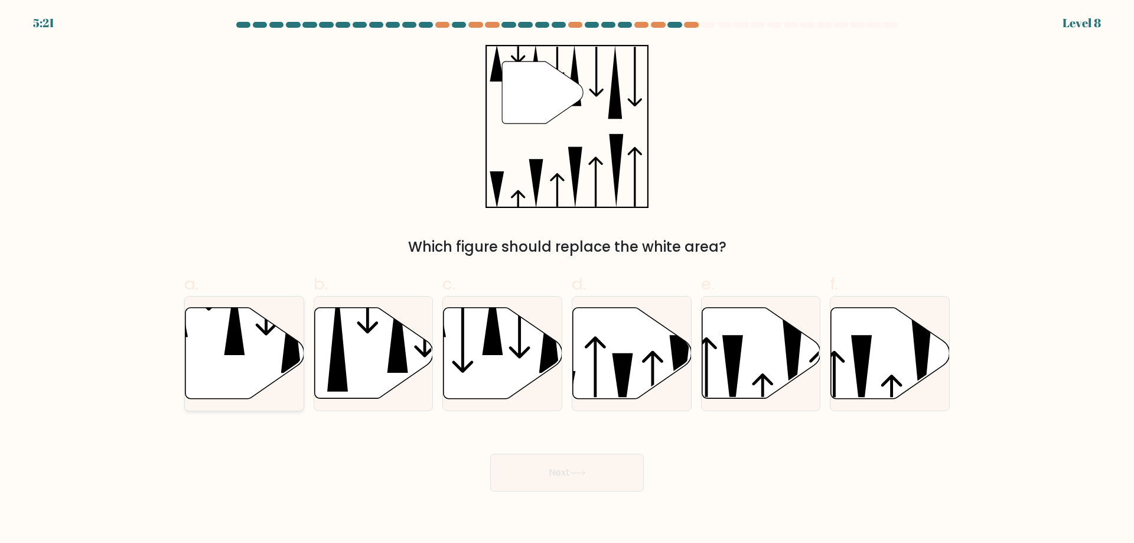
click at [249, 366] on icon at bounding box center [245, 353] width 119 height 91
click at [567, 279] on input "a." at bounding box center [567, 276] width 1 height 8
radio input "true"
click at [522, 468] on button "Next" at bounding box center [567, 473] width 154 height 38
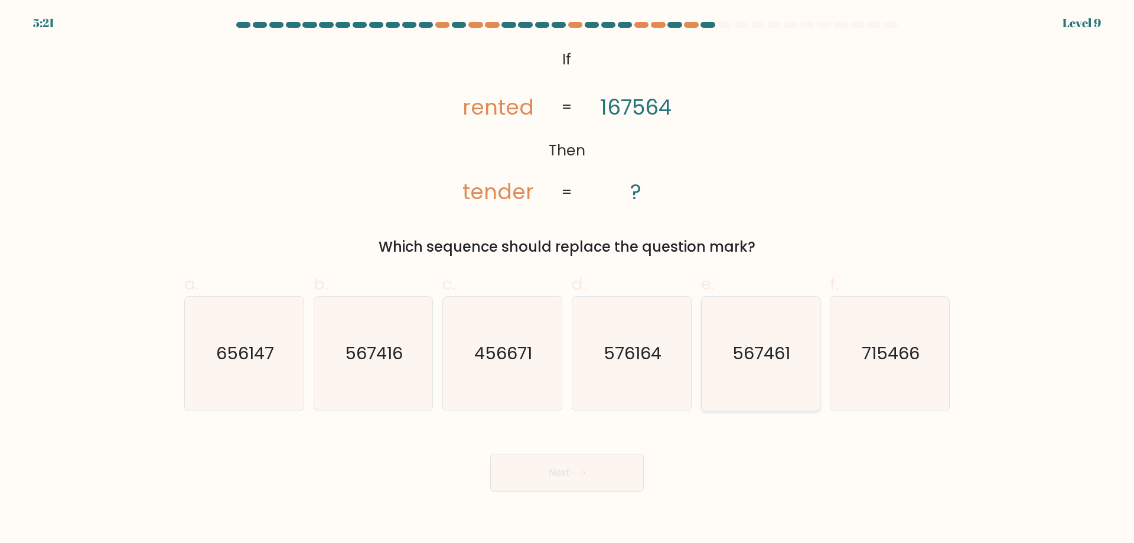
click at [782, 372] on icon "567461" at bounding box center [761, 354] width 114 height 114
click at [568, 279] on input "e. 567461" at bounding box center [567, 276] width 1 height 8
radio input "true"
click at [600, 486] on button "Next" at bounding box center [567, 473] width 154 height 38
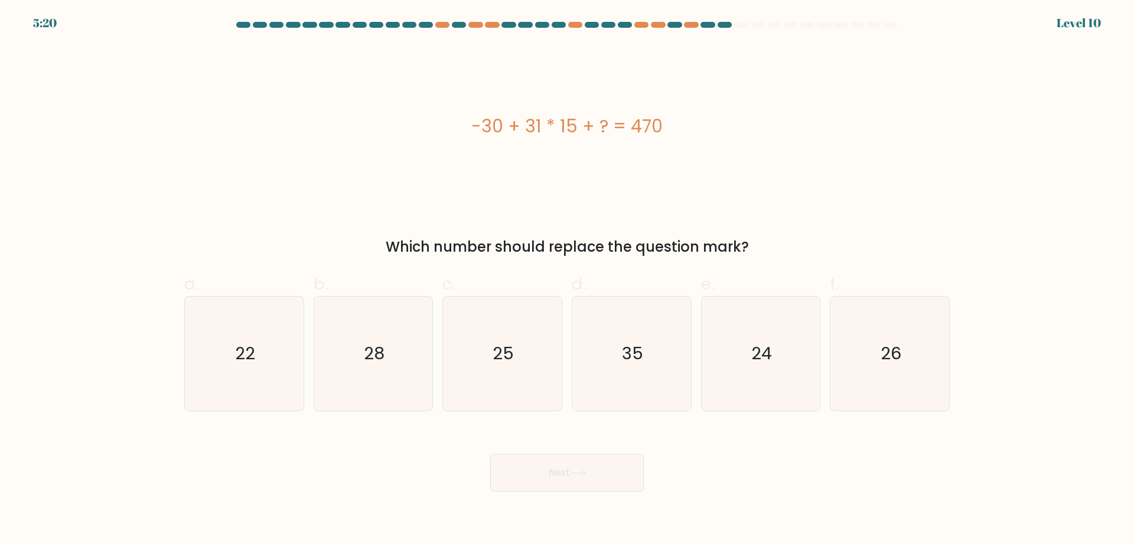
click at [593, 472] on button "Next" at bounding box center [567, 473] width 154 height 38
click at [663, 255] on div "Which number should replace the question mark?" at bounding box center [567, 246] width 752 height 21
click at [686, 391] on icon "35" at bounding box center [632, 354] width 114 height 114
click at [568, 279] on input "d. 35" at bounding box center [567, 276] width 1 height 8
radio input "true"
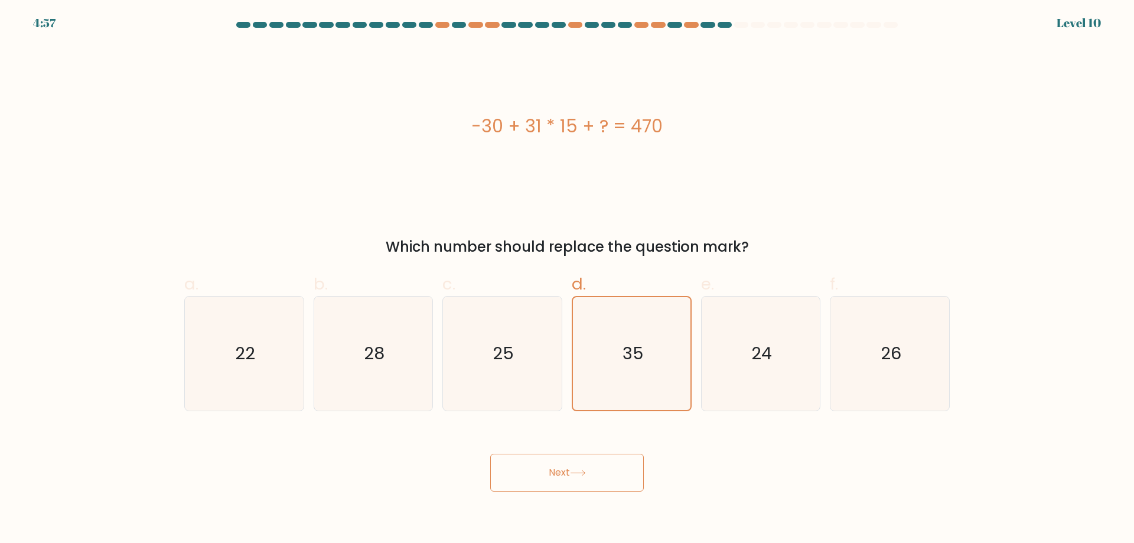
click at [538, 467] on button "Next" at bounding box center [567, 473] width 154 height 38
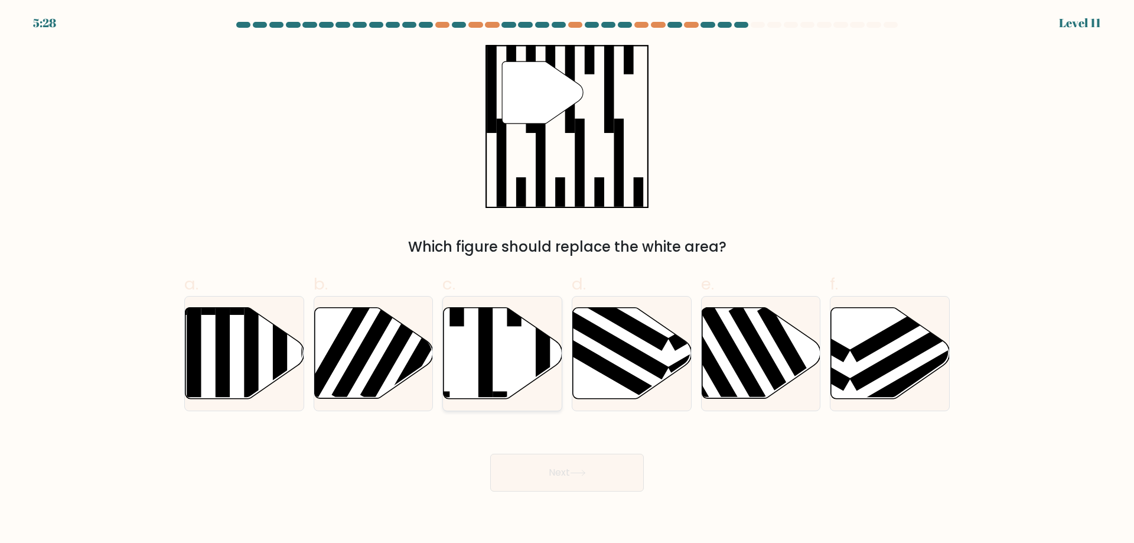
click at [498, 363] on icon at bounding box center [503, 353] width 119 height 91
click at [567, 279] on input "c." at bounding box center [567, 276] width 1 height 8
radio input "true"
click at [527, 471] on button "Next" at bounding box center [567, 473] width 154 height 38
click at [526, 471] on button "Next" at bounding box center [567, 473] width 154 height 38
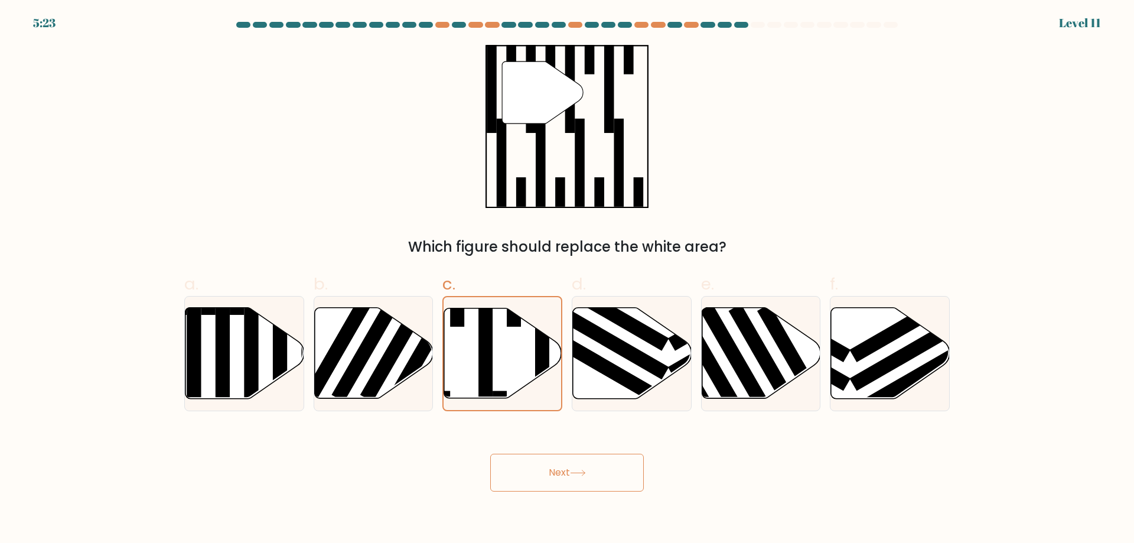
click at [543, 471] on button "Next" at bounding box center [567, 473] width 154 height 38
click at [544, 469] on button "Next" at bounding box center [567, 473] width 154 height 38
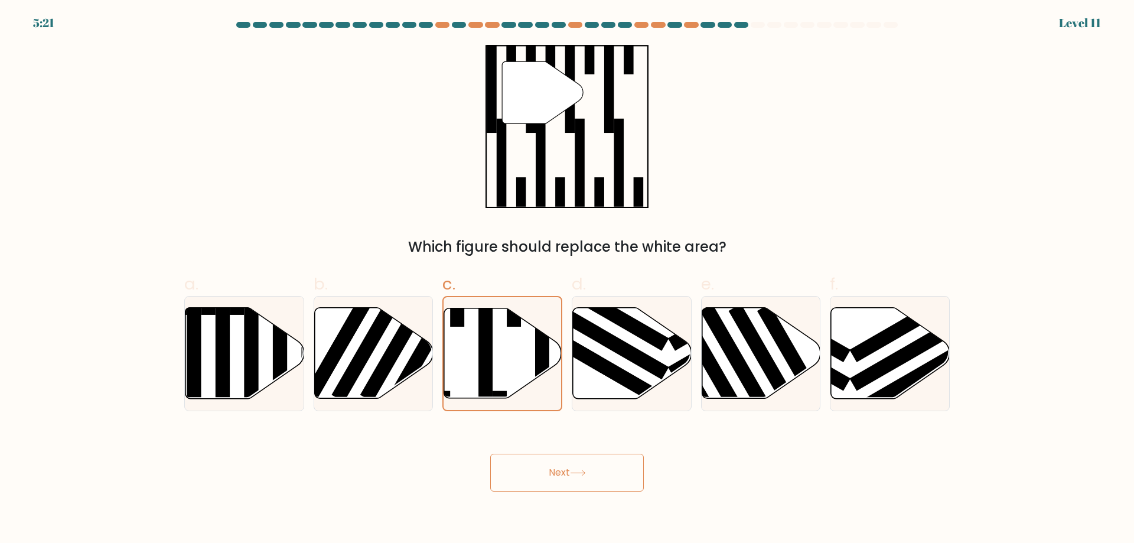
click at [544, 469] on button "Next" at bounding box center [567, 473] width 154 height 38
drag, startPoint x: 544, startPoint y: 469, endPoint x: 552, endPoint y: 470, distance: 8.4
click at [552, 470] on button "Next" at bounding box center [567, 473] width 154 height 38
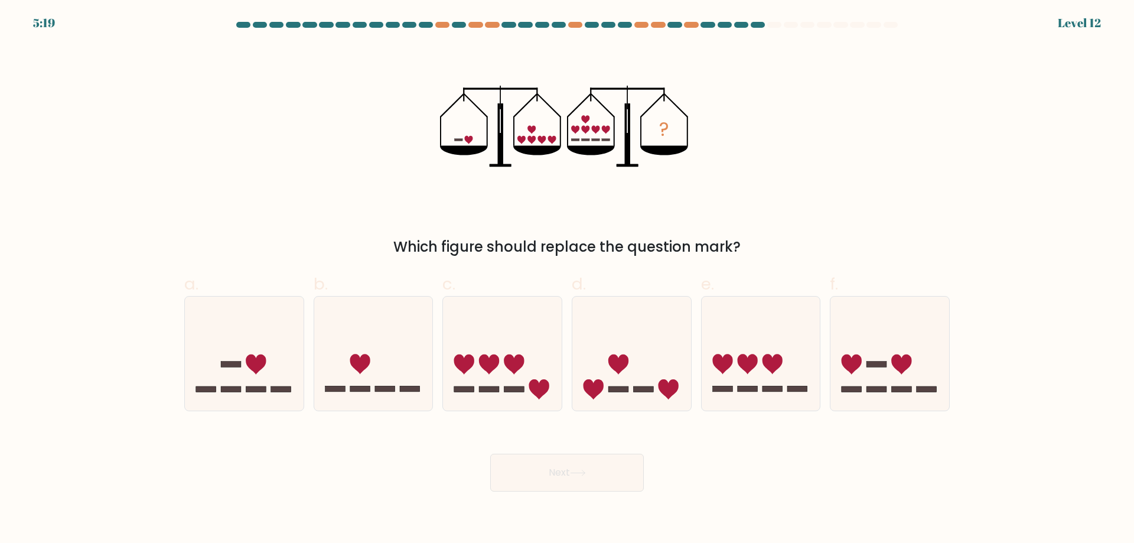
click at [550, 478] on button "Next" at bounding box center [567, 473] width 154 height 38
click at [778, 274] on label "e." at bounding box center [761, 341] width 120 height 139
click at [568, 274] on input "e." at bounding box center [567, 276] width 1 height 8
radio input "true"
click at [436, 221] on div "? Which figure should replace the question mark?" at bounding box center [567, 151] width 780 height 213
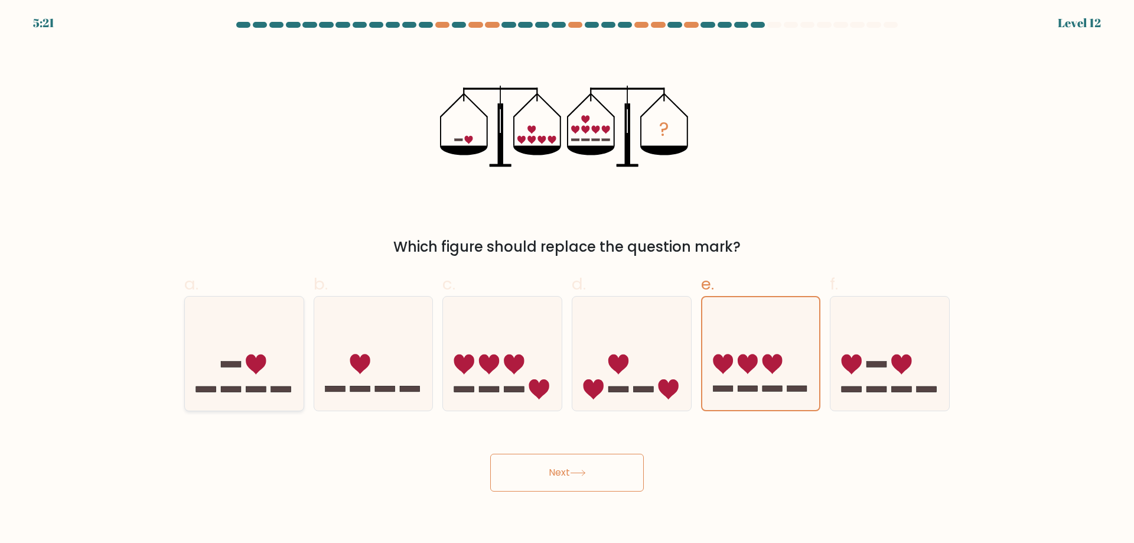
click at [292, 375] on icon at bounding box center [244, 353] width 119 height 98
click at [567, 279] on input "a." at bounding box center [567, 276] width 1 height 8
radio input "true"
click at [506, 461] on button "Next" at bounding box center [567, 473] width 154 height 38
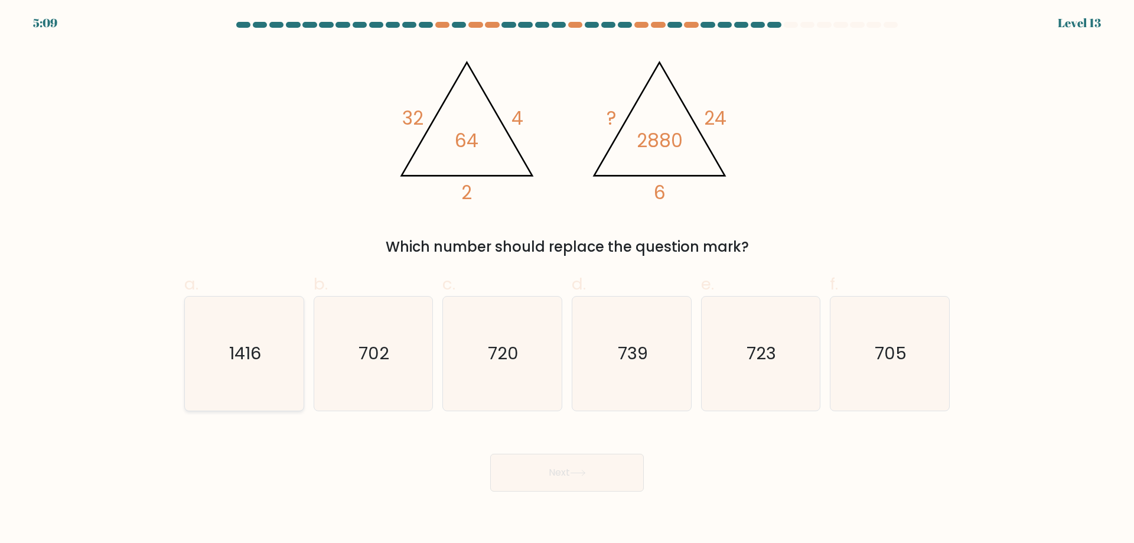
click at [271, 389] on icon "1416" at bounding box center [244, 354] width 114 height 114
click at [567, 279] on input "a. 1416" at bounding box center [567, 276] width 1 height 8
radio input "true"
click at [574, 476] on icon at bounding box center [578, 473] width 16 height 6
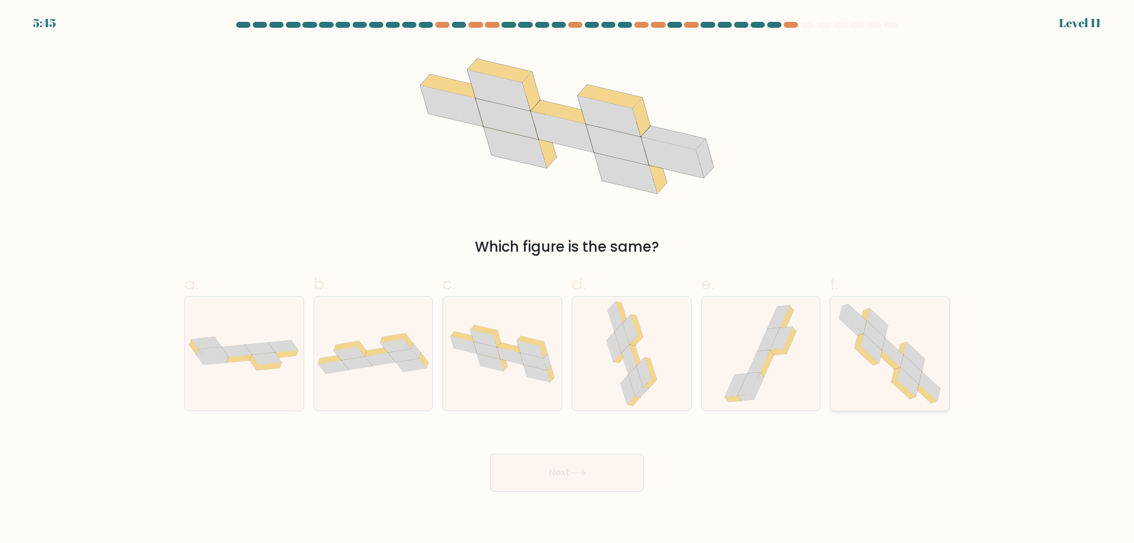
click at [912, 389] on icon at bounding box center [908, 382] width 21 height 29
click at [568, 279] on input "f." at bounding box center [567, 276] width 1 height 8
radio input "true"
click at [562, 488] on button "Next" at bounding box center [567, 473] width 154 height 38
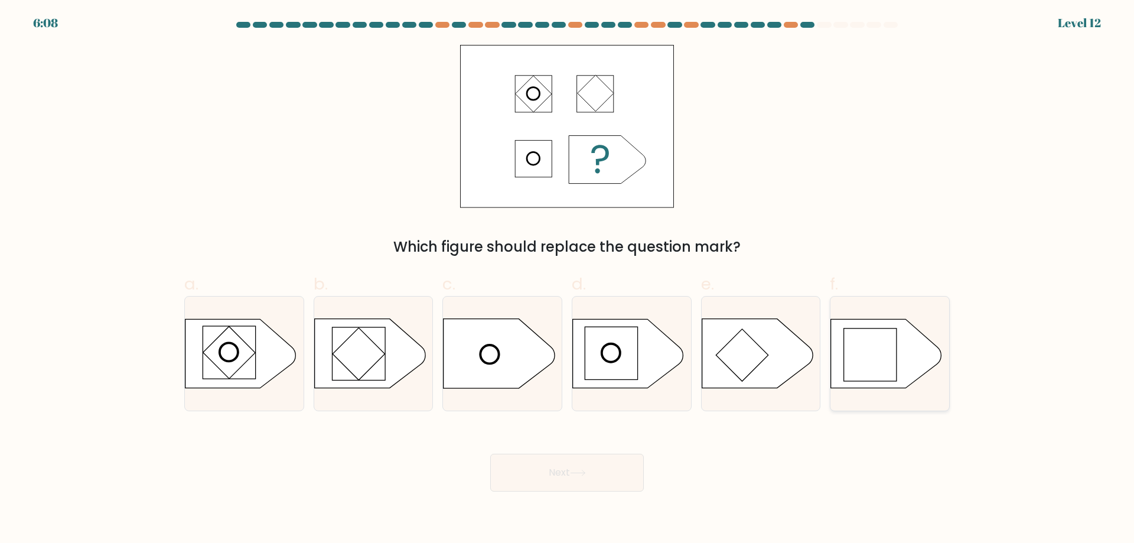
click at [880, 375] on rect at bounding box center [870, 355] width 53 height 53
click at [568, 279] on input "f." at bounding box center [567, 276] width 1 height 8
radio input "true"
click at [562, 461] on button "Next" at bounding box center [567, 473] width 154 height 38
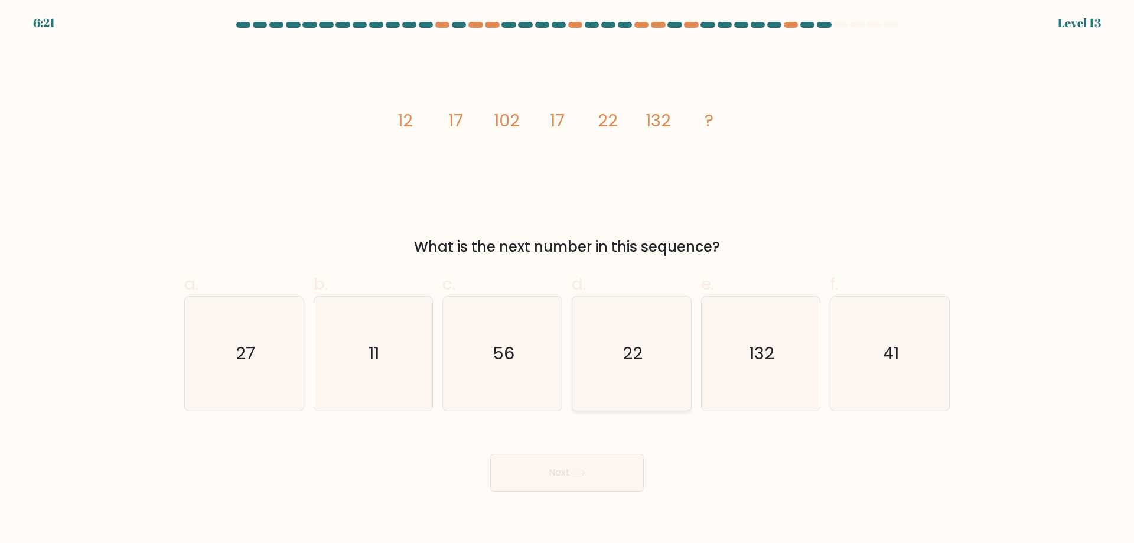
click at [634, 365] on text "22" at bounding box center [633, 354] width 20 height 24
click at [568, 279] on input "d. 22" at bounding box center [567, 276] width 1 height 8
radio input "true"
click at [553, 466] on button "Next" at bounding box center [567, 473] width 154 height 38
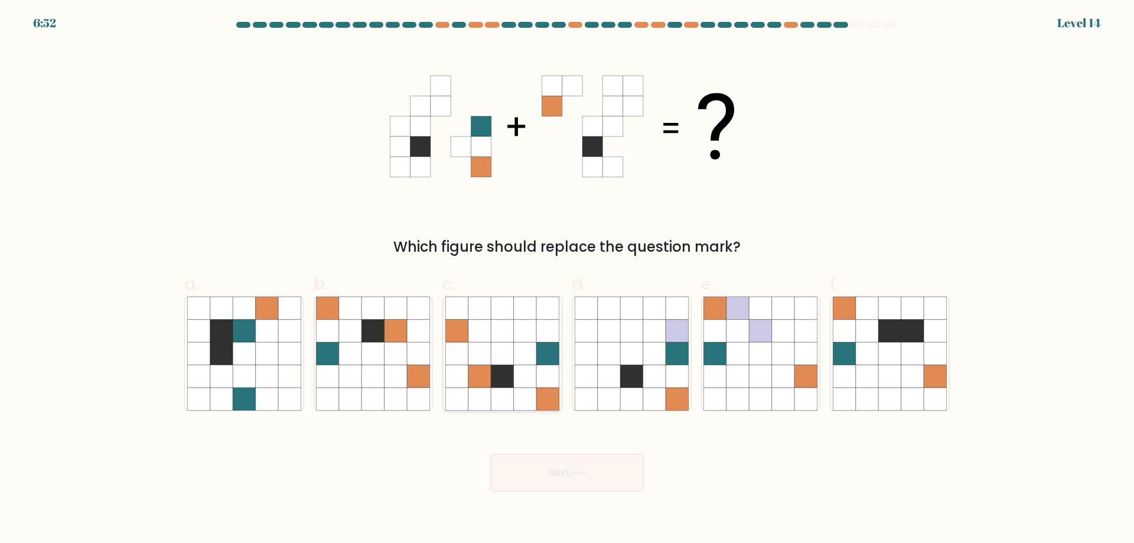
click at [486, 399] on icon at bounding box center [480, 399] width 22 height 22
click at [567, 279] on input "c." at bounding box center [567, 276] width 1 height 8
radio input "true"
click at [556, 473] on button "Next" at bounding box center [567, 473] width 154 height 38
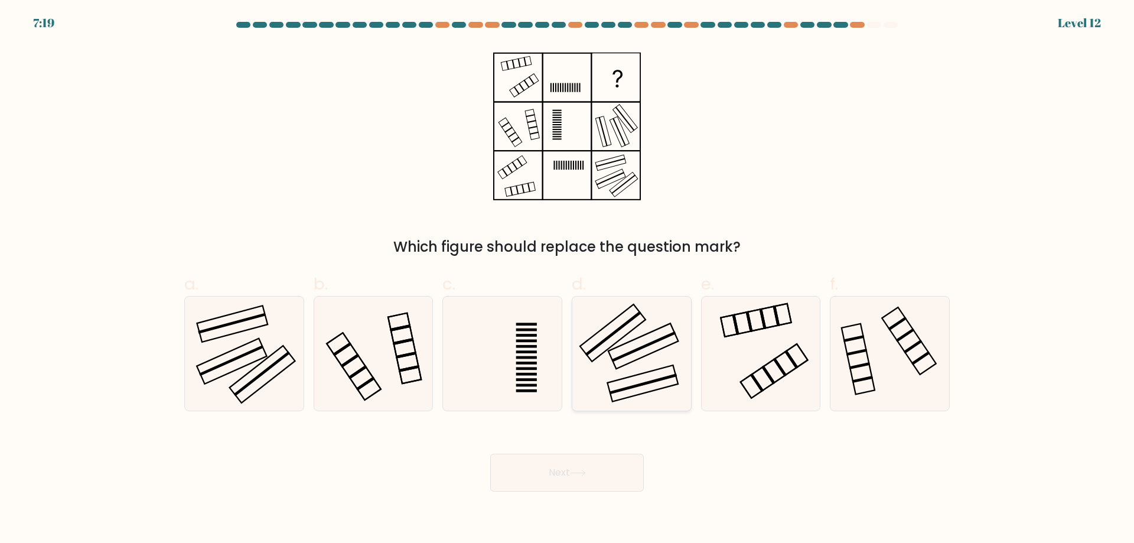
click at [626, 375] on icon at bounding box center [632, 354] width 114 height 114
click at [568, 279] on input "d." at bounding box center [567, 276] width 1 height 8
radio input "true"
click at [579, 466] on button "Next" at bounding box center [567, 473] width 154 height 38
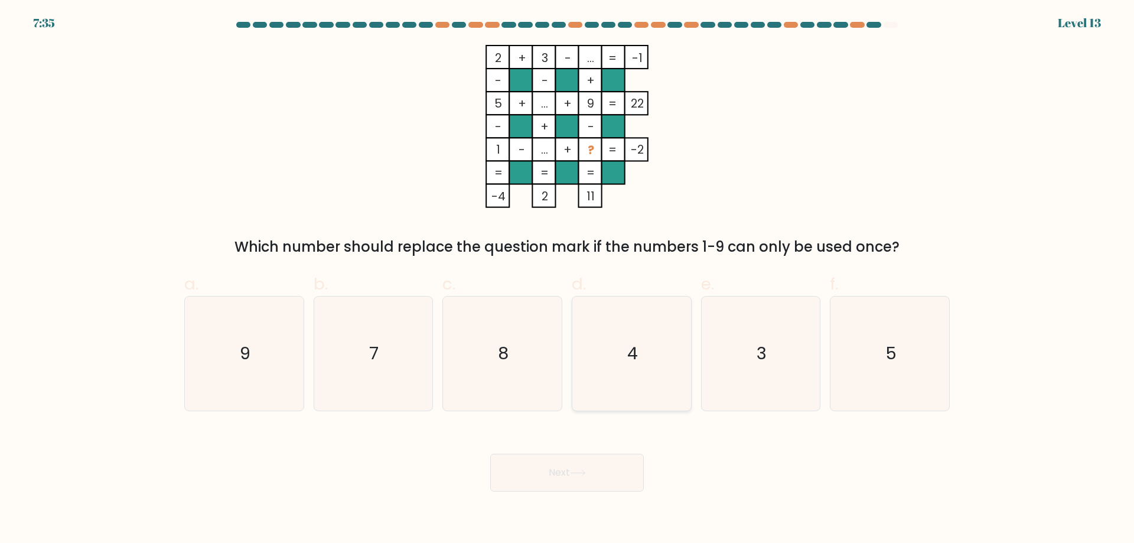
drag, startPoint x: 625, startPoint y: 354, endPoint x: 614, endPoint y: 398, distance: 45.1
click at [625, 355] on icon "4" at bounding box center [632, 354] width 114 height 114
click at [568, 279] on input "d. 4" at bounding box center [567, 276] width 1 height 8
radio input "true"
click at [545, 477] on button "Next" at bounding box center [567, 473] width 154 height 38
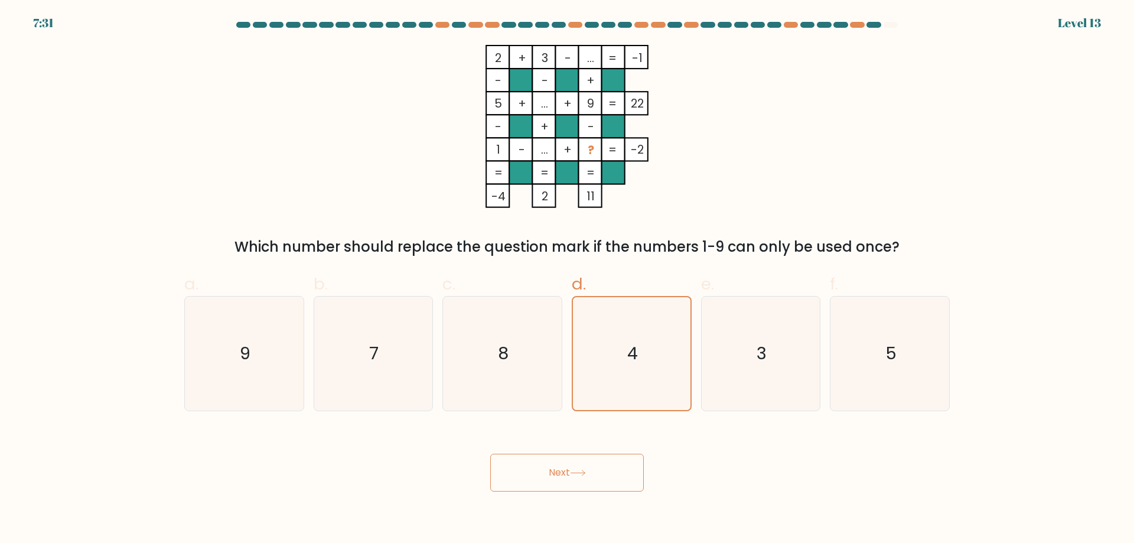
click at [530, 487] on button "Next" at bounding box center [567, 473] width 154 height 38
click at [532, 481] on button "Next" at bounding box center [567, 473] width 154 height 38
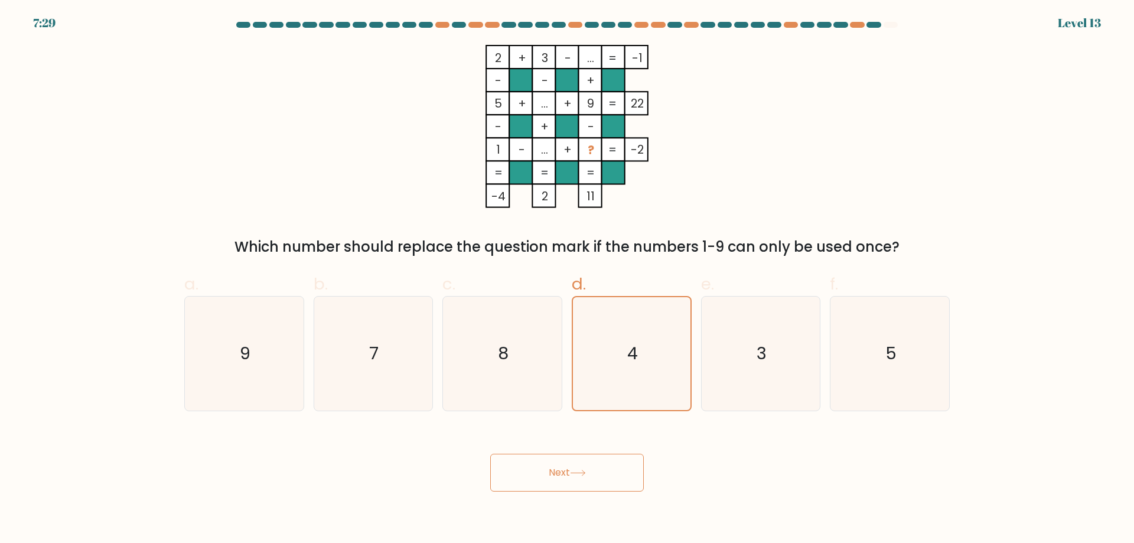
click at [532, 481] on button "Next" at bounding box center [567, 473] width 154 height 38
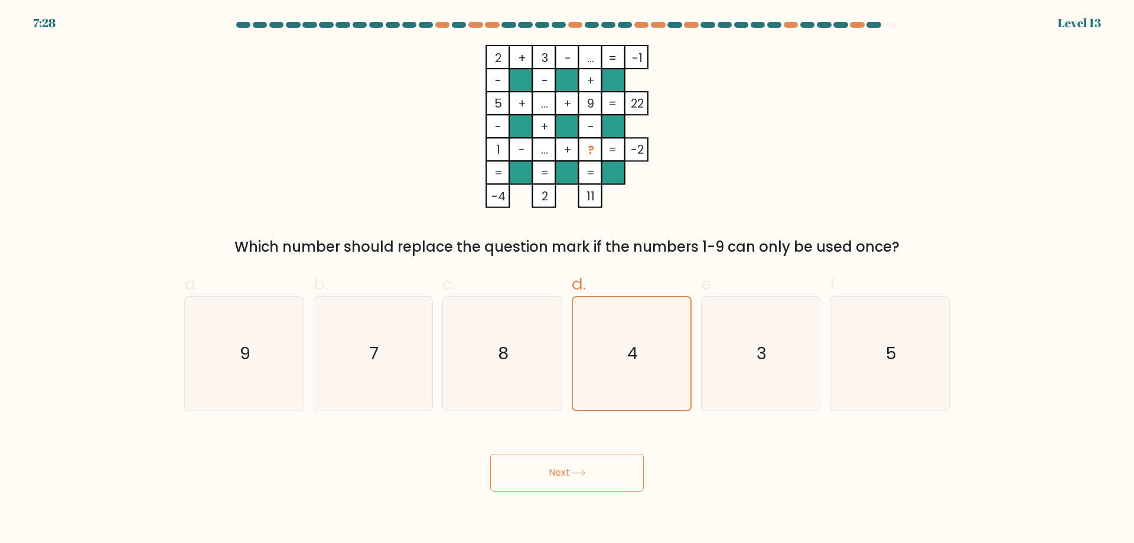
click at [562, 479] on button "Next" at bounding box center [567, 473] width 154 height 38
click at [567, 471] on button "Next" at bounding box center [567, 473] width 154 height 38
click at [573, 460] on button "Next" at bounding box center [567, 473] width 154 height 38
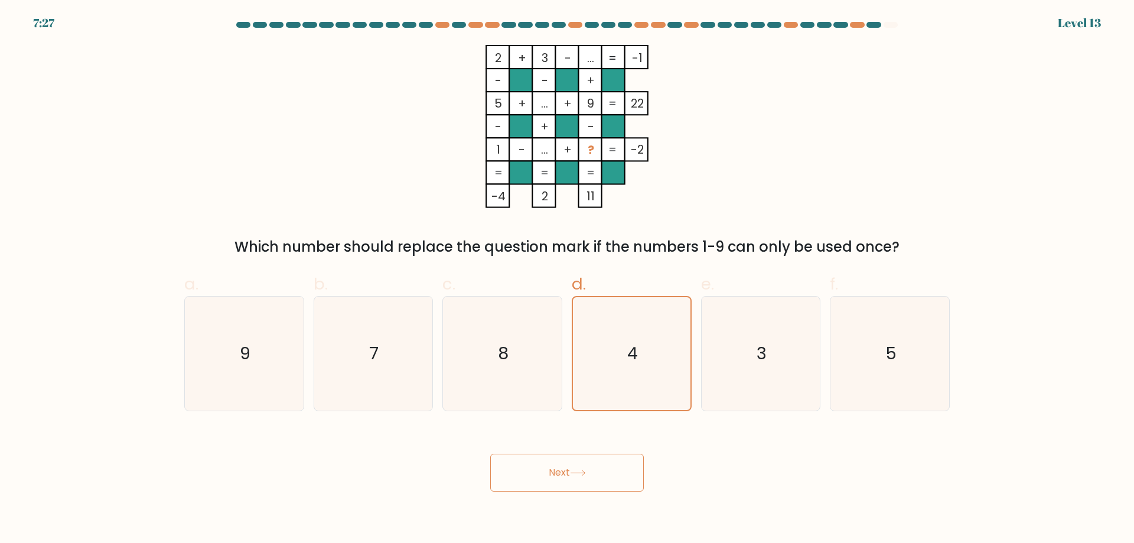
click at [573, 460] on button "Next" at bounding box center [567, 473] width 154 height 38
click at [577, 464] on button "Next" at bounding box center [567, 473] width 154 height 38
click at [490, 454] on button "Next" at bounding box center [567, 473] width 154 height 38
click at [610, 476] on button "Next" at bounding box center [567, 473] width 154 height 38
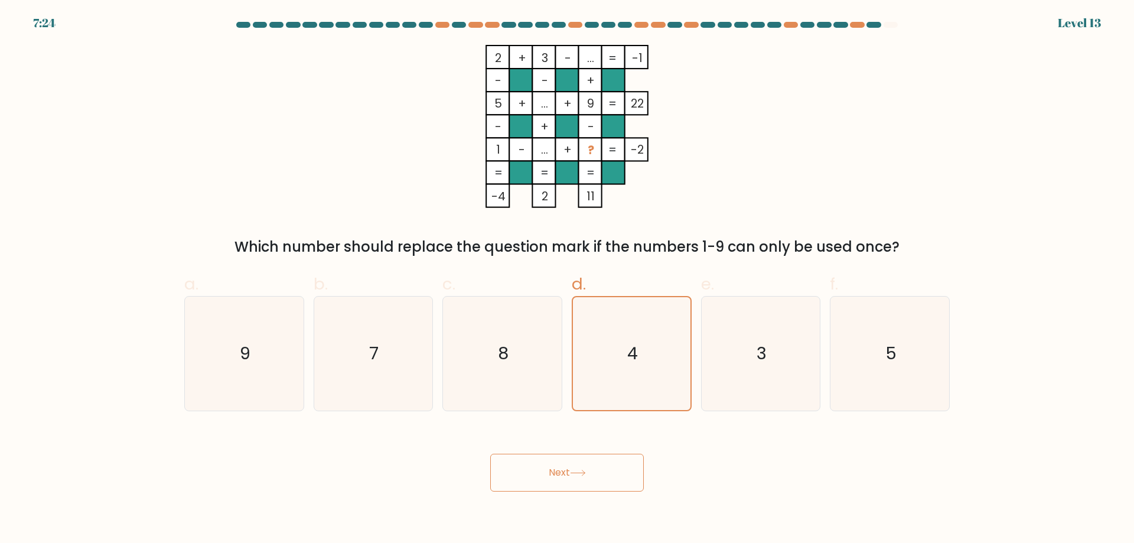
click at [608, 473] on button "Next" at bounding box center [567, 473] width 154 height 38
click at [604, 473] on button "Next" at bounding box center [567, 473] width 154 height 38
drag, startPoint x: 601, startPoint y: 473, endPoint x: 578, endPoint y: 474, distance: 23.7
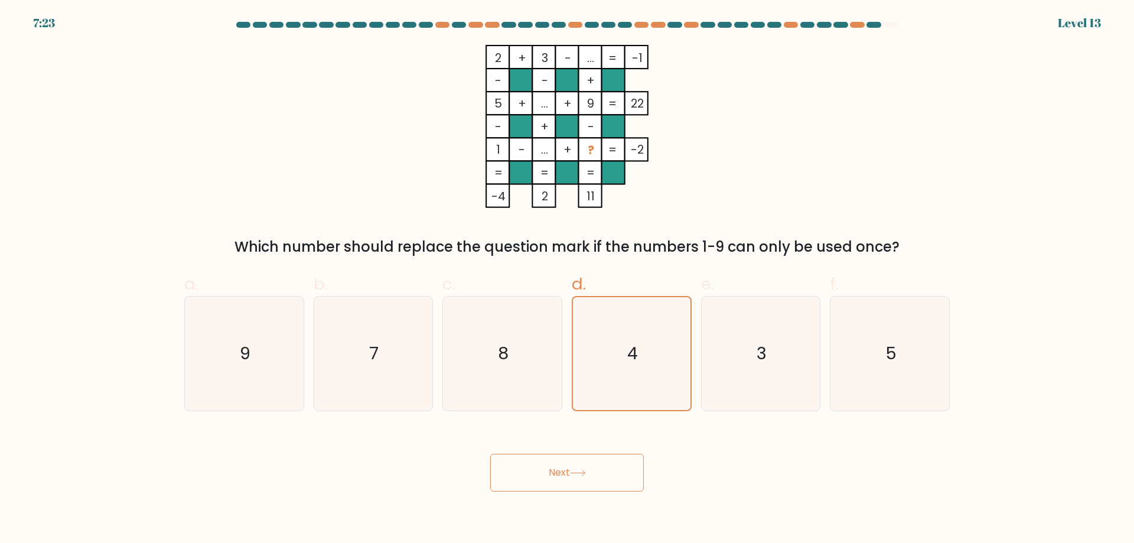
click at [601, 474] on button "Next" at bounding box center [567, 473] width 154 height 38
drag, startPoint x: 541, startPoint y: 464, endPoint x: 550, endPoint y: 458, distance: 11.5
drag, startPoint x: 550, startPoint y: 458, endPoint x: 552, endPoint y: 473, distance: 15.0
click at [552, 473] on button "Next" at bounding box center [567, 473] width 154 height 38
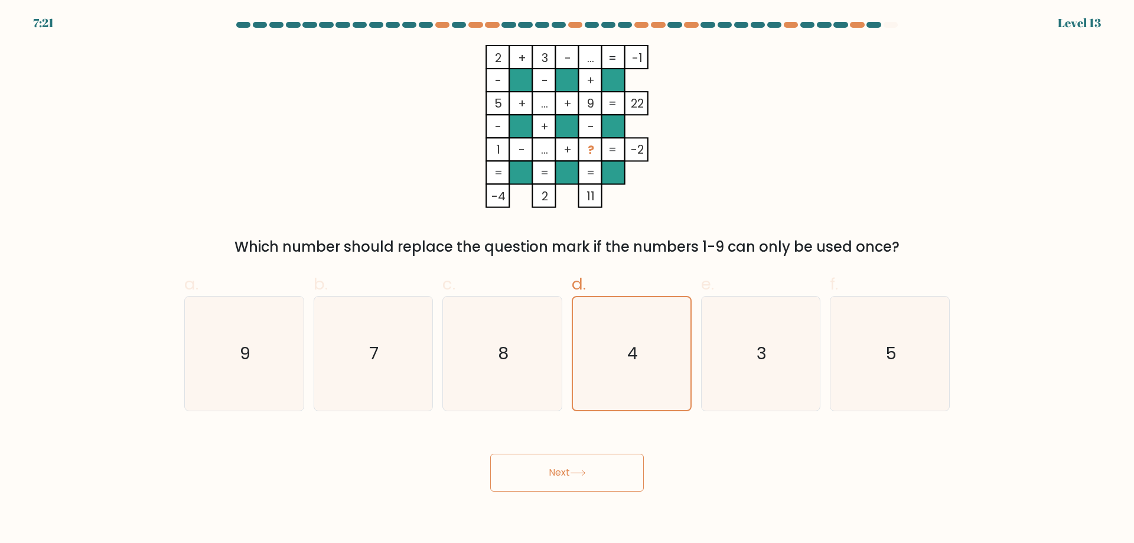
click at [552, 473] on button "Next" at bounding box center [567, 473] width 154 height 38
click at [553, 471] on button "Next" at bounding box center [567, 473] width 154 height 38
drag, startPoint x: 554, startPoint y: 470, endPoint x: 564, endPoint y: 457, distance: 16.8
click at [564, 457] on button "Next" at bounding box center [567, 473] width 154 height 38
drag, startPoint x: 493, startPoint y: 451, endPoint x: 597, endPoint y: 476, distance: 106.3
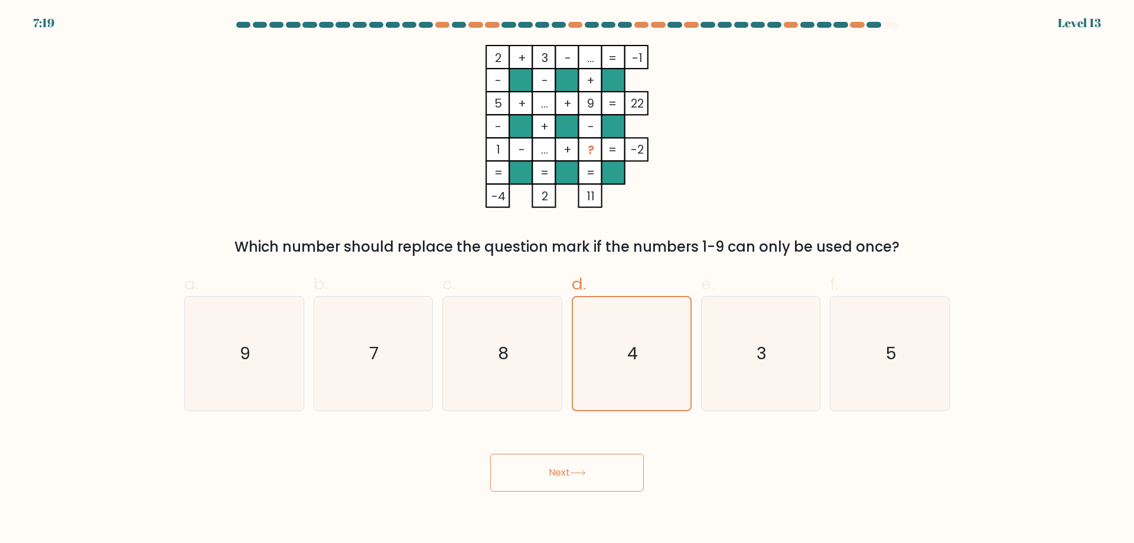
click at [597, 483] on div "Next" at bounding box center [567, 458] width 780 height 66
drag, startPoint x: 510, startPoint y: 447, endPoint x: 600, endPoint y: 467, distance: 92.6
click at [575, 474] on div "Next" at bounding box center [567, 458] width 780 height 66
click at [595, 462] on button "Next" at bounding box center [567, 473] width 154 height 38
drag, startPoint x: 591, startPoint y: 462, endPoint x: 590, endPoint y: 468, distance: 6.2
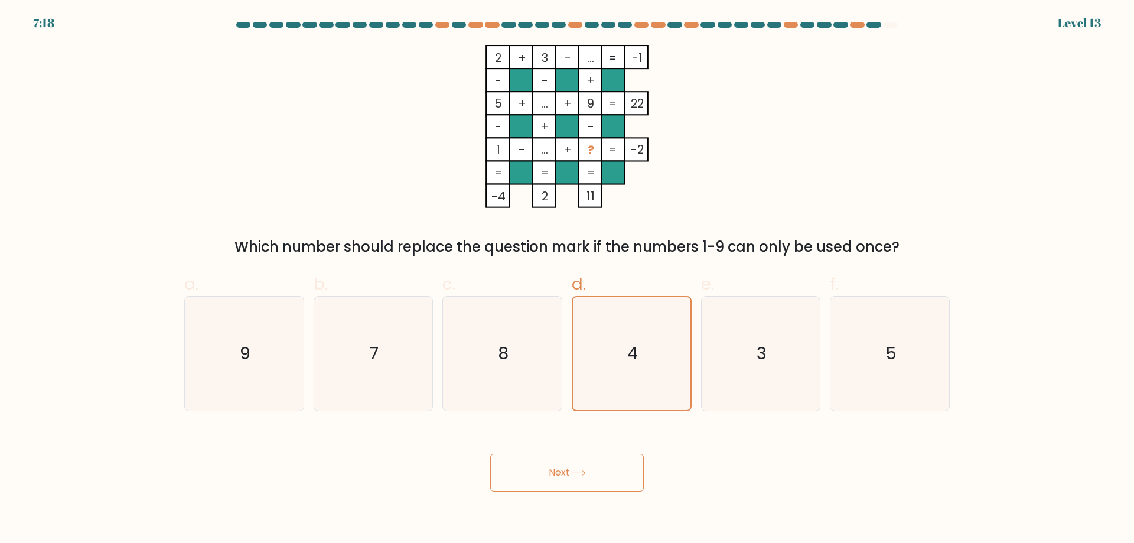
click at [591, 466] on button "Next" at bounding box center [567, 473] width 154 height 38
click at [590, 468] on button "Next" at bounding box center [567, 473] width 154 height 38
click at [583, 471] on icon at bounding box center [578, 473] width 16 height 6
click at [578, 477] on button "Next" at bounding box center [567, 473] width 154 height 38
click at [578, 473] on icon at bounding box center [578, 473] width 16 height 6
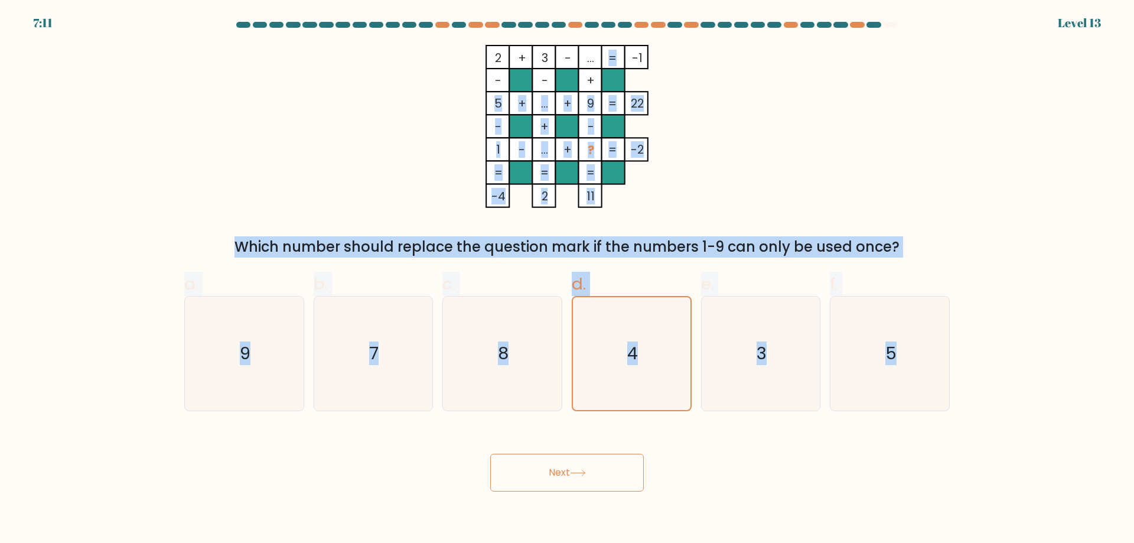
drag, startPoint x: 190, startPoint y: 109, endPoint x: 915, endPoint y: 508, distance: 826.6
click at [926, 526] on body "7:11 Level 13" at bounding box center [567, 271] width 1134 height 543
click at [562, 477] on button "Next" at bounding box center [567, 473] width 154 height 38
click at [249, 113] on div "2 + 3 - ... -1 - - + 5 + ... + 9 22 - + - 1 - ... + ? = -2 = = = = -4 2 11 = Wh…" at bounding box center [567, 151] width 780 height 213
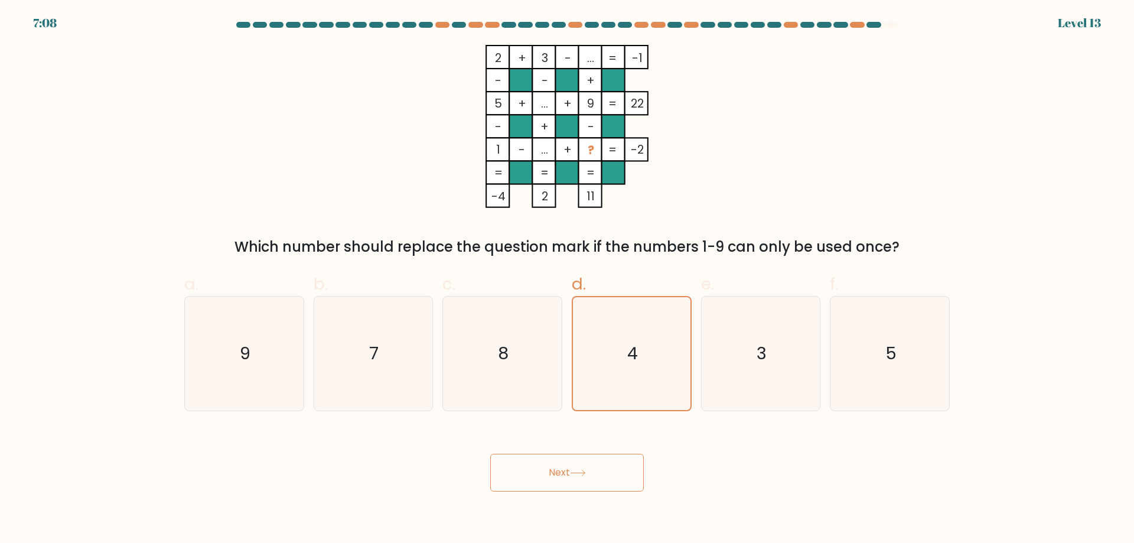
click at [560, 489] on button "Next" at bounding box center [567, 473] width 154 height 38
click at [558, 487] on button "Next" at bounding box center [567, 473] width 154 height 38
click at [557, 486] on button "Next" at bounding box center [567, 473] width 154 height 38
click at [555, 489] on button "Next" at bounding box center [567, 473] width 154 height 38
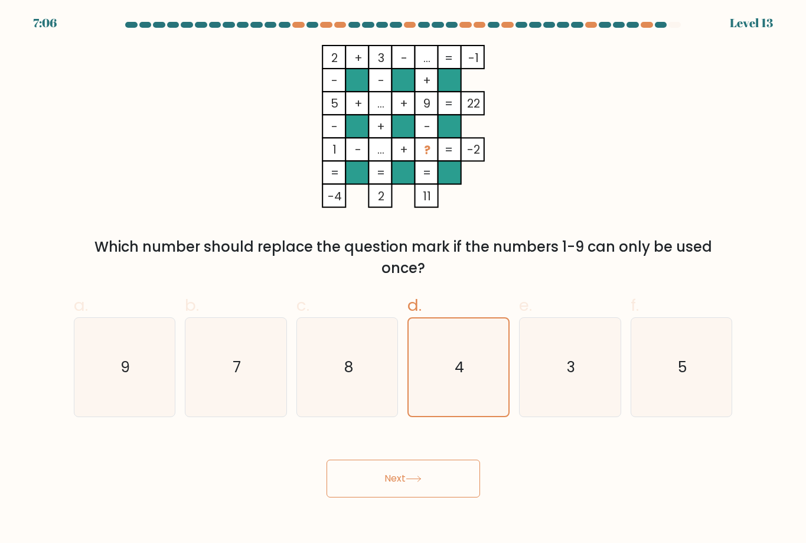
click at [557, 474] on div "Next" at bounding box center [404, 464] width 674 height 66
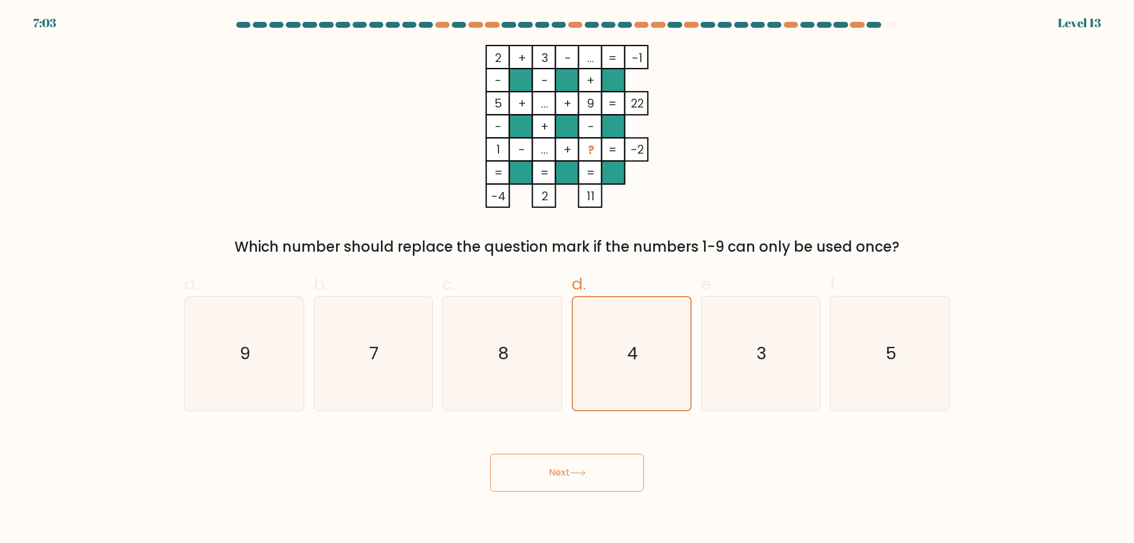
click at [517, 474] on button "Next" at bounding box center [567, 473] width 154 height 38
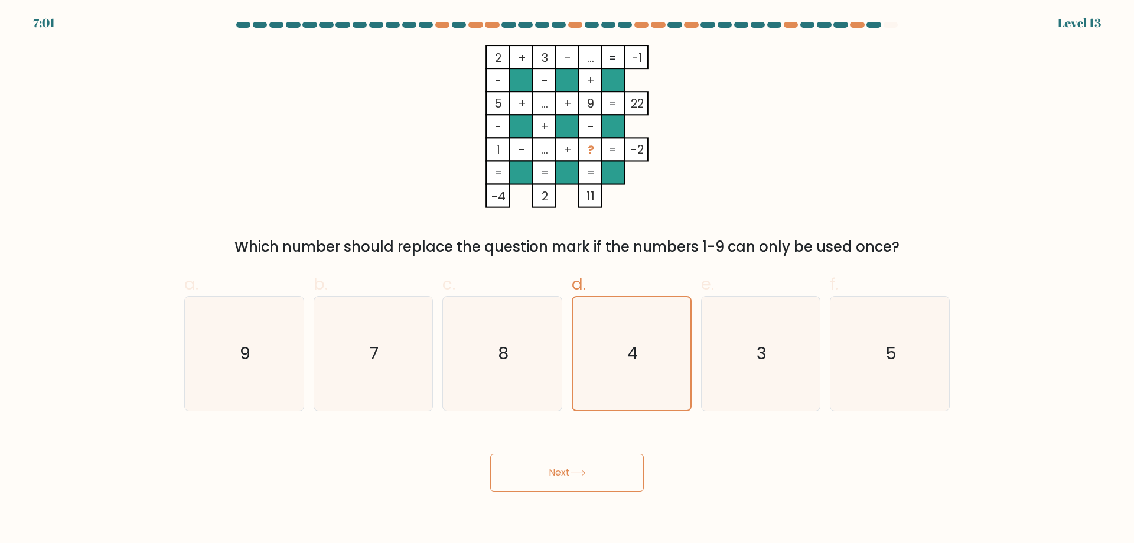
click at [517, 471] on button "Next" at bounding box center [567, 473] width 154 height 38
click at [516, 468] on button "Next" at bounding box center [567, 473] width 154 height 38
click at [513, 463] on button "Next" at bounding box center [567, 473] width 154 height 38
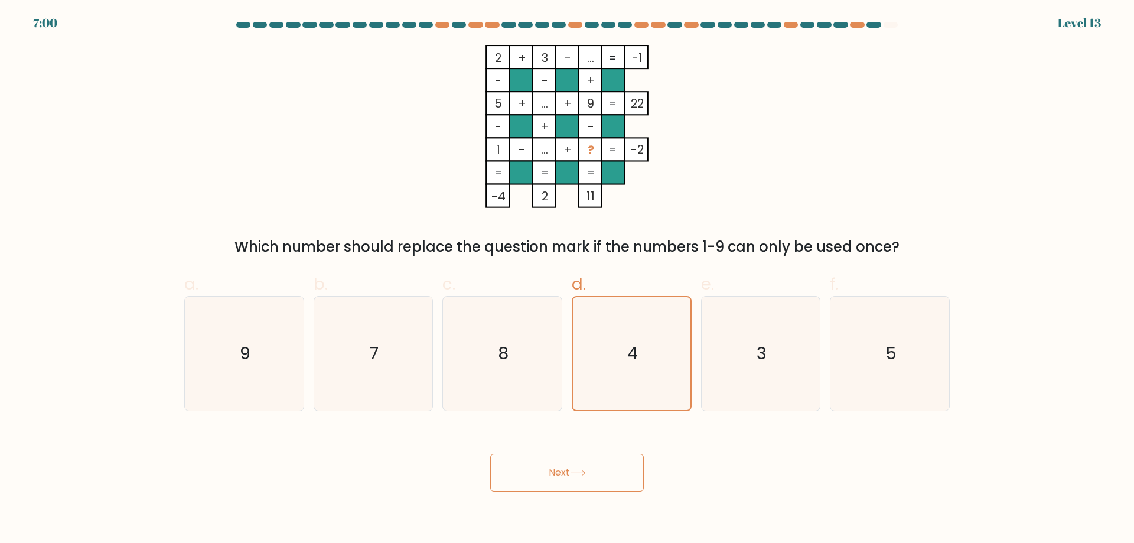
drag, startPoint x: 509, startPoint y: 459, endPoint x: 510, endPoint y: 465, distance: 6.2
click at [510, 465] on button "Next" at bounding box center [567, 473] width 154 height 38
click at [513, 464] on button "Next" at bounding box center [567, 473] width 154 height 38
click at [574, 474] on icon at bounding box center [578, 473] width 16 height 6
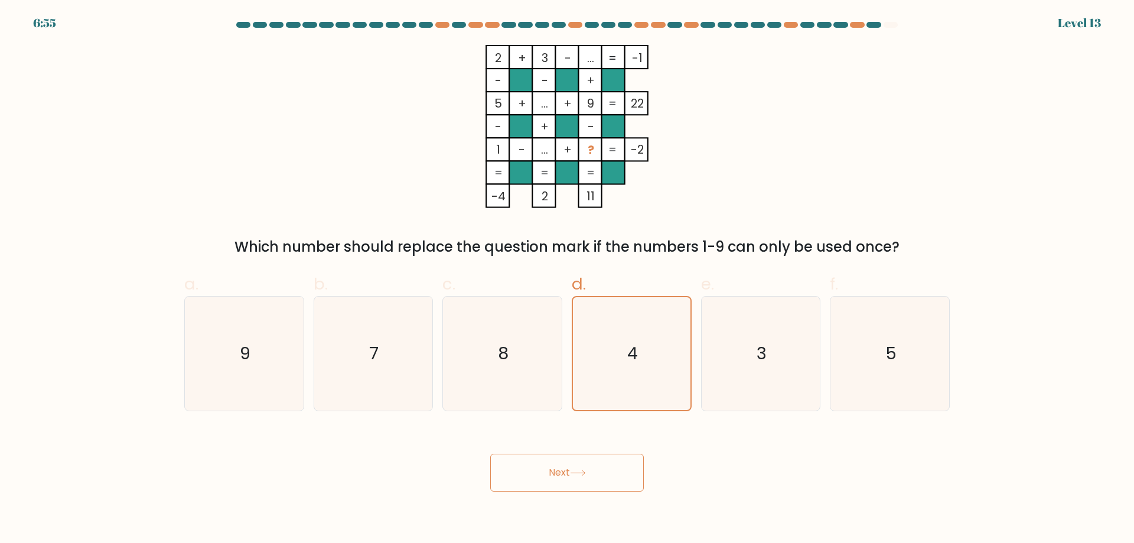
click at [574, 474] on icon at bounding box center [578, 473] width 16 height 6
drag, startPoint x: 574, startPoint y: 474, endPoint x: 585, endPoint y: 505, distance: 33.3
click at [594, 534] on body "6:55 Level 13" at bounding box center [567, 271] width 1134 height 543
drag, startPoint x: 541, startPoint y: 481, endPoint x: 510, endPoint y: 475, distance: 31.3
click at [510, 475] on button "Next" at bounding box center [567, 473] width 154 height 38
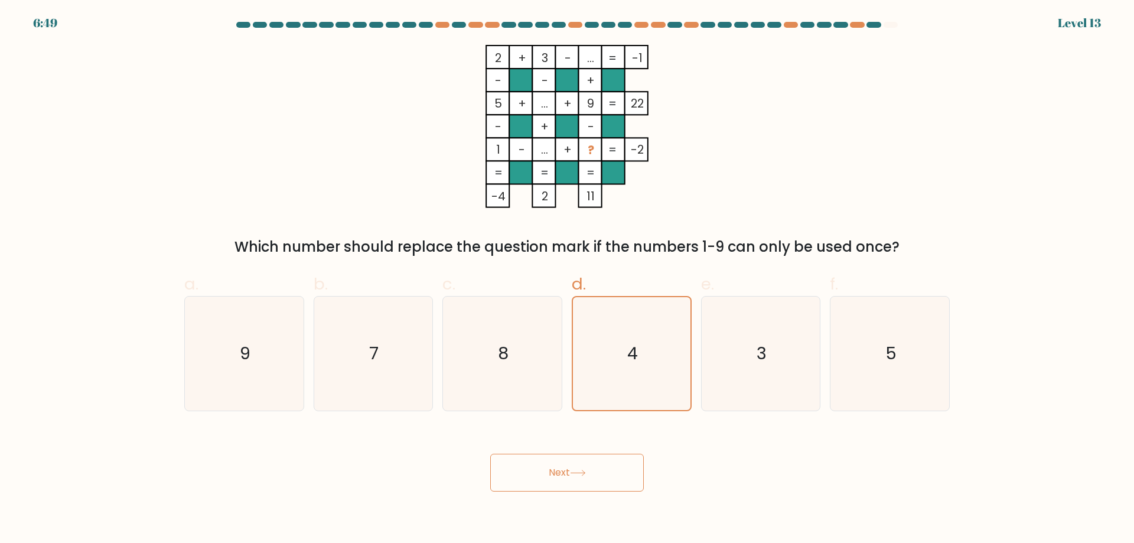
click at [510, 475] on button "Next" at bounding box center [567, 473] width 154 height 38
click at [513, 475] on button "Next" at bounding box center [567, 473] width 154 height 38
click at [528, 478] on button "Next" at bounding box center [567, 473] width 154 height 38
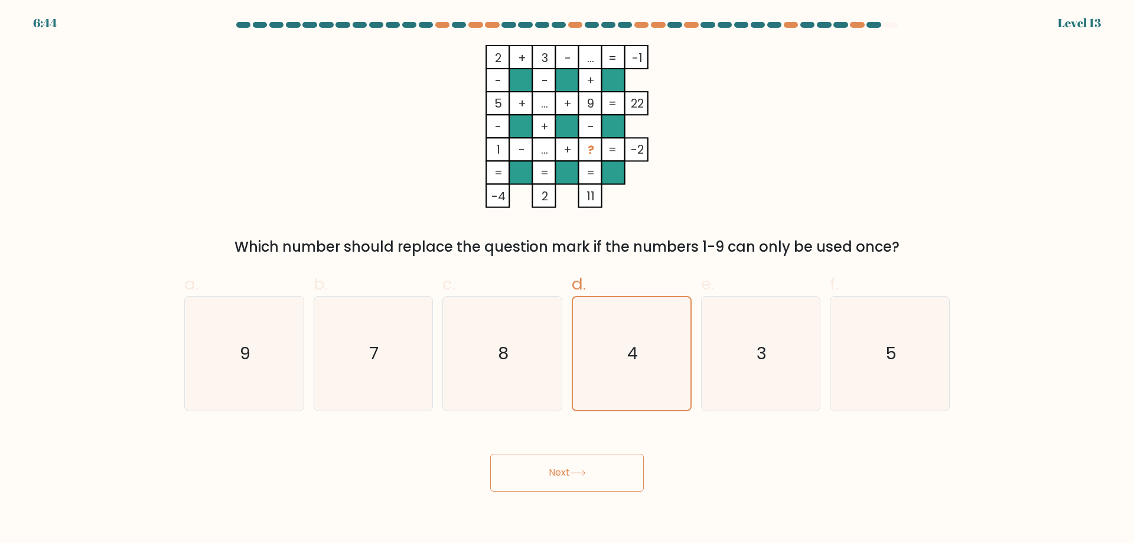
click at [532, 470] on button "Next" at bounding box center [567, 473] width 154 height 38
click at [510, 391] on icon "8" at bounding box center [502, 354] width 114 height 114
click at [567, 279] on input "c. 8" at bounding box center [567, 276] width 1 height 8
radio input "true"
click at [546, 467] on button "Next" at bounding box center [567, 473] width 154 height 38
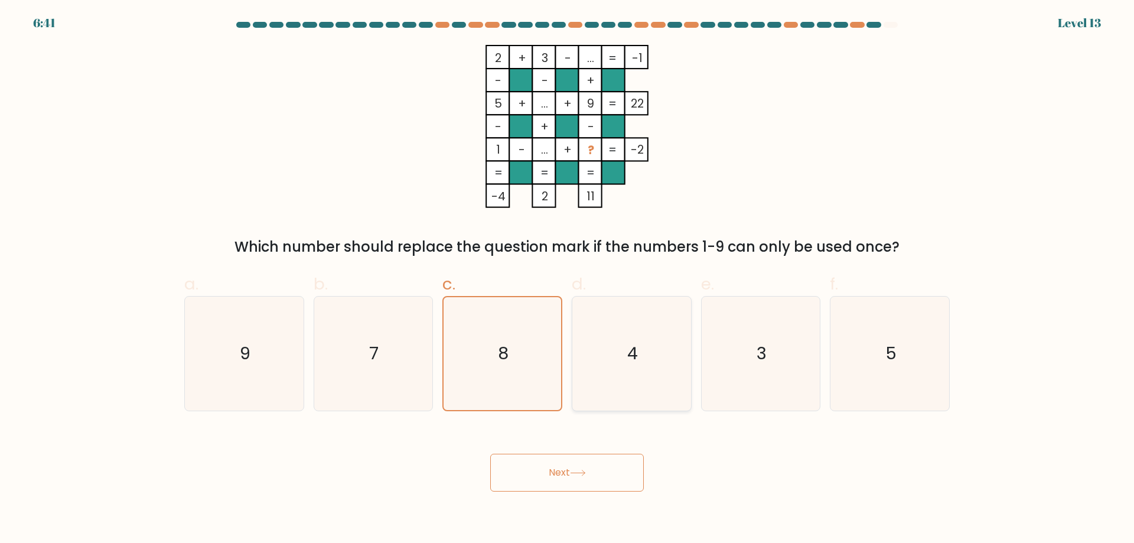
click at [576, 379] on icon "4" at bounding box center [632, 354] width 114 height 114
click at [568, 279] on input "d. 4" at bounding box center [567, 276] width 1 height 8
radio input "true"
click at [561, 475] on button "Next" at bounding box center [567, 473] width 154 height 38
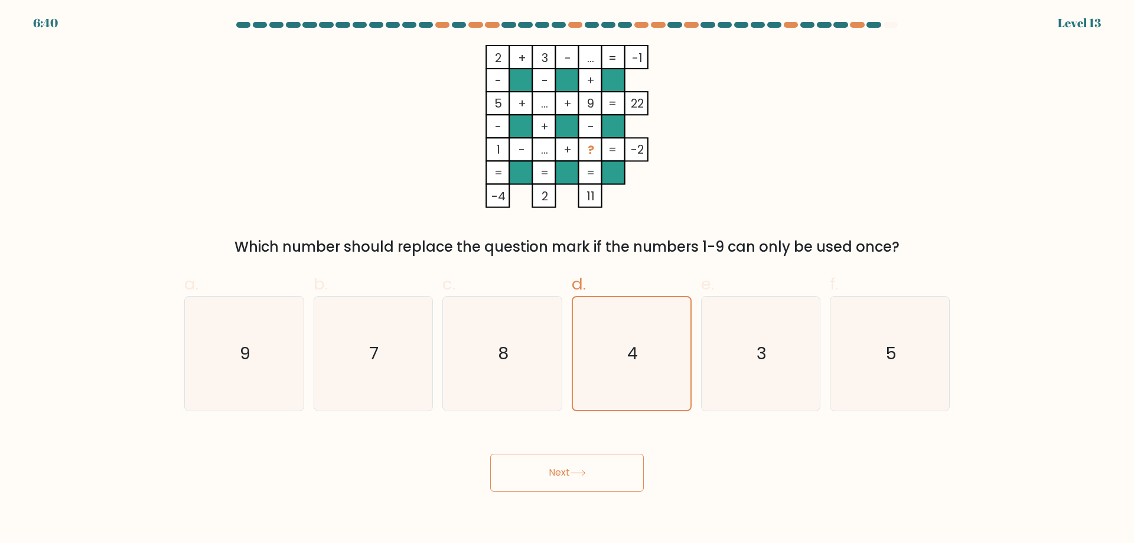
click at [555, 487] on button "Next" at bounding box center [567, 473] width 154 height 38
drag, startPoint x: 555, startPoint y: 487, endPoint x: 555, endPoint y: 463, distance: 24.2
click at [555, 482] on button "Next" at bounding box center [567, 473] width 154 height 38
click at [552, 463] on button "Next" at bounding box center [567, 473] width 154 height 38
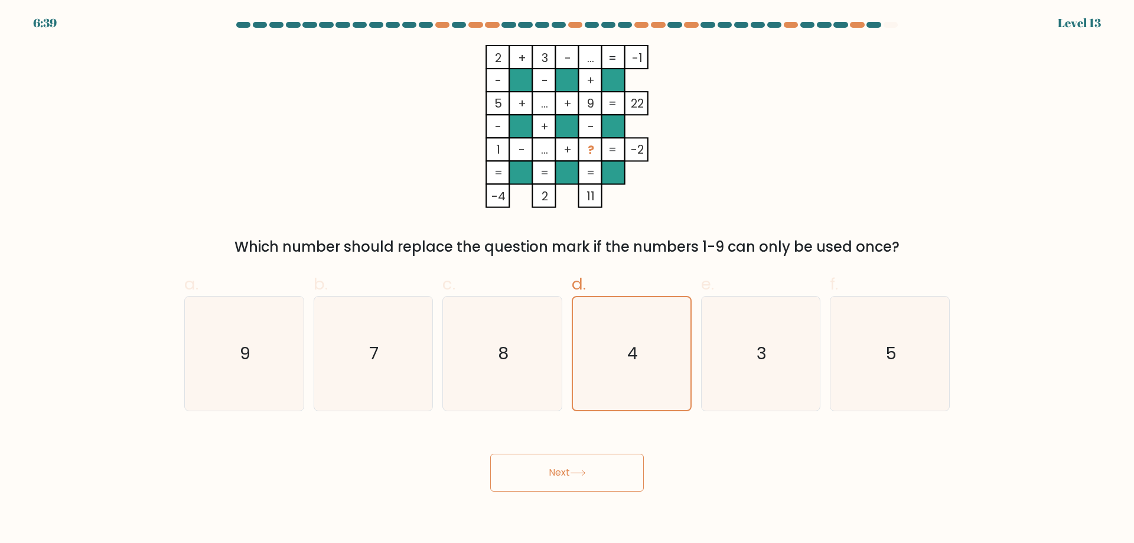
click at [552, 463] on button "Next" at bounding box center [567, 473] width 154 height 38
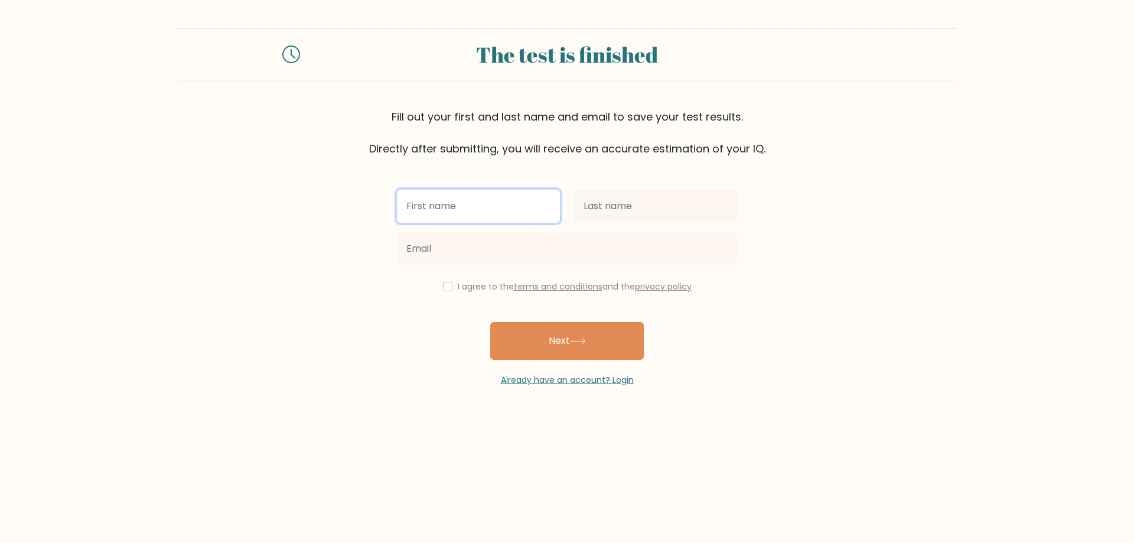
click at [477, 215] on input "text" at bounding box center [478, 206] width 163 height 33
type input "sail"
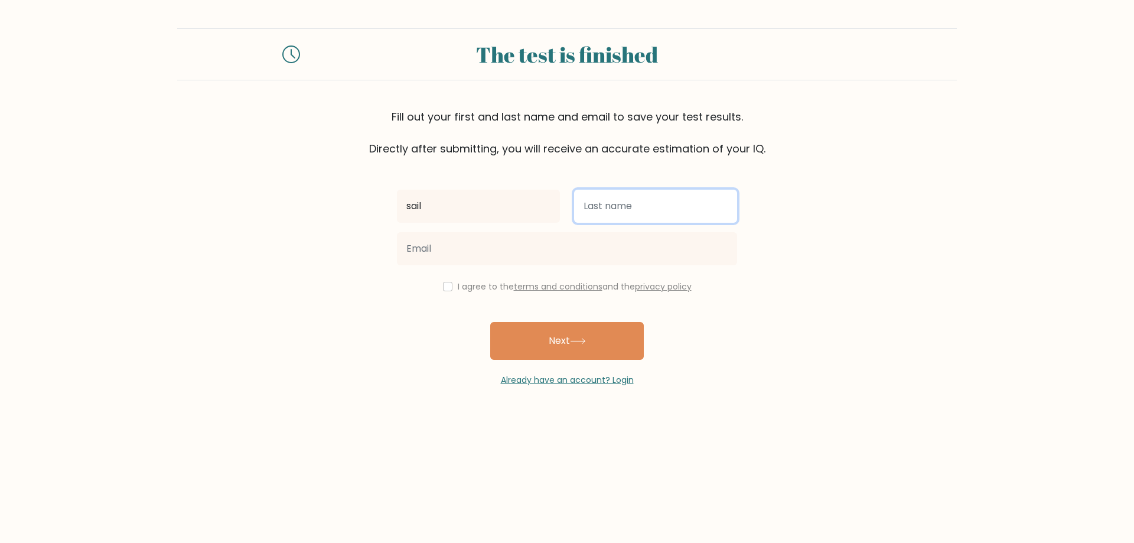
click at [631, 206] on input "text" at bounding box center [655, 206] width 163 height 33
type input "saad"
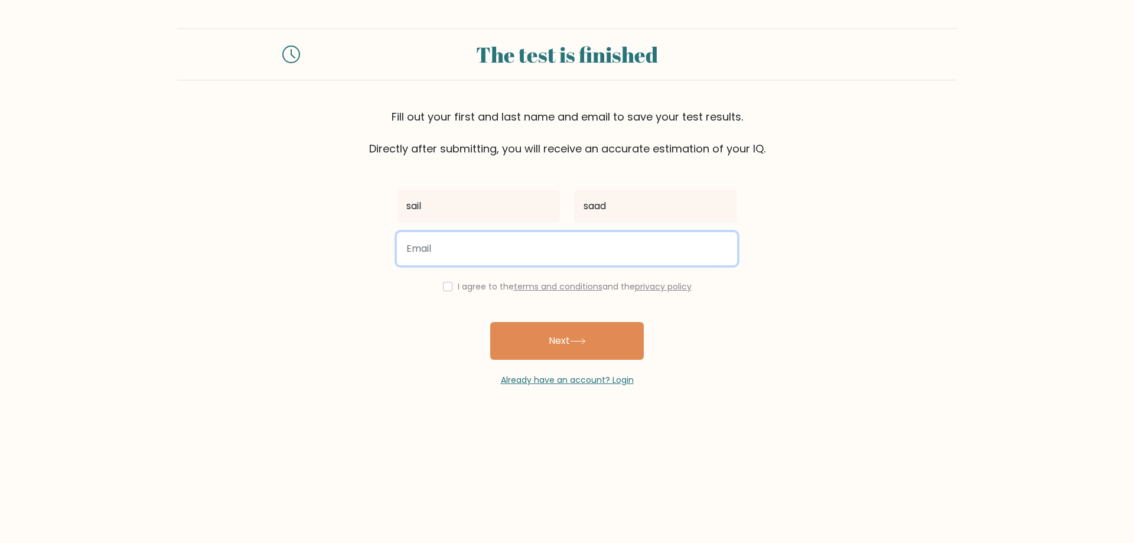
click at [580, 256] on input "email" at bounding box center [567, 248] width 340 height 33
type input "flyeasy68@gmail.com"
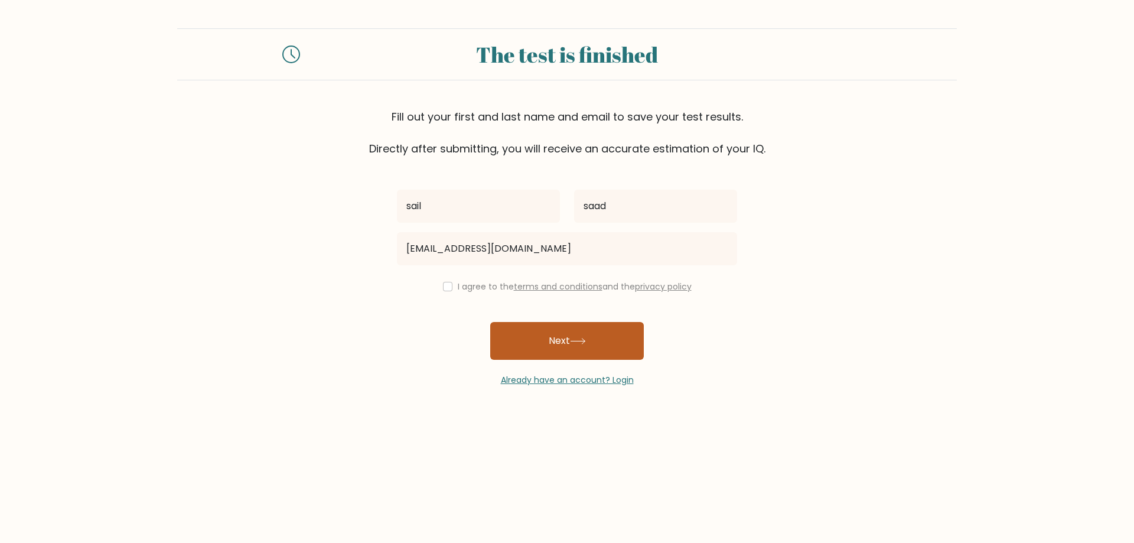
click at [552, 336] on button "Next" at bounding box center [567, 341] width 154 height 38
click at [439, 284] on div "I agree to the terms and conditions and the privacy policy" at bounding box center [567, 286] width 355 height 14
click at [443, 282] on input "checkbox" at bounding box center [447, 286] width 9 height 9
checkbox input "true"
click at [517, 330] on button "Next" at bounding box center [567, 341] width 154 height 38
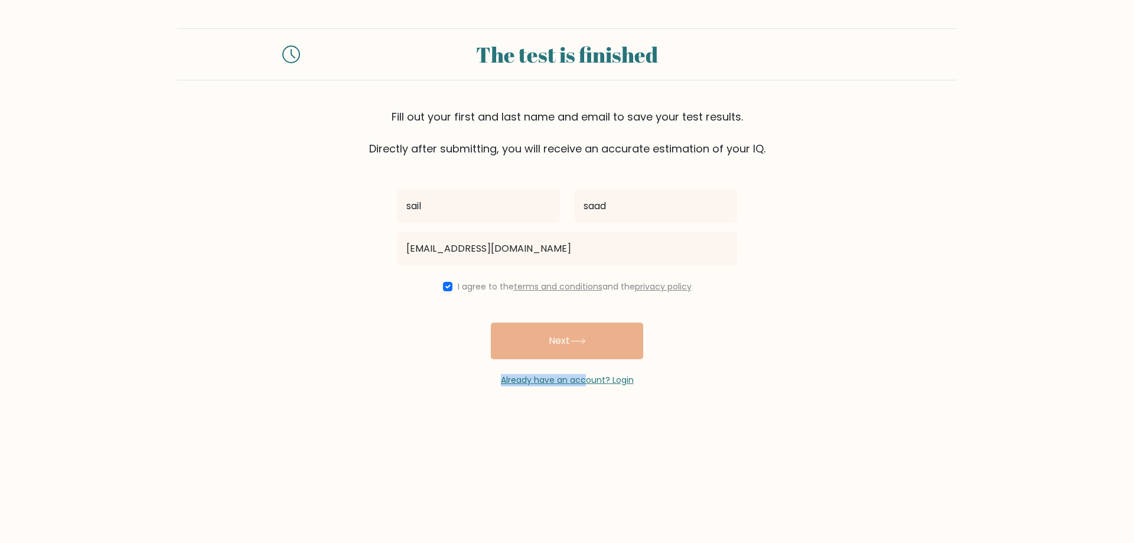
drag, startPoint x: 585, startPoint y: 360, endPoint x: 569, endPoint y: 340, distance: 25.7
click at [569, 340] on div "sail saad flyeasy68@gmail.com I agree to the terms and conditions and the priva…" at bounding box center [567, 272] width 355 height 230
click at [802, 364] on form "The test is finished Fill out your first and last name and email to save your t…" at bounding box center [567, 207] width 1134 height 358
